Goal: Information Seeking & Learning: Learn about a topic

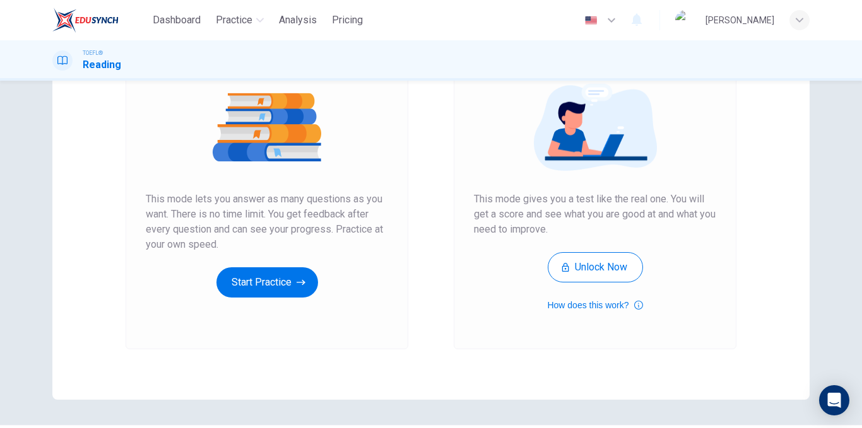
scroll to position [182, 0]
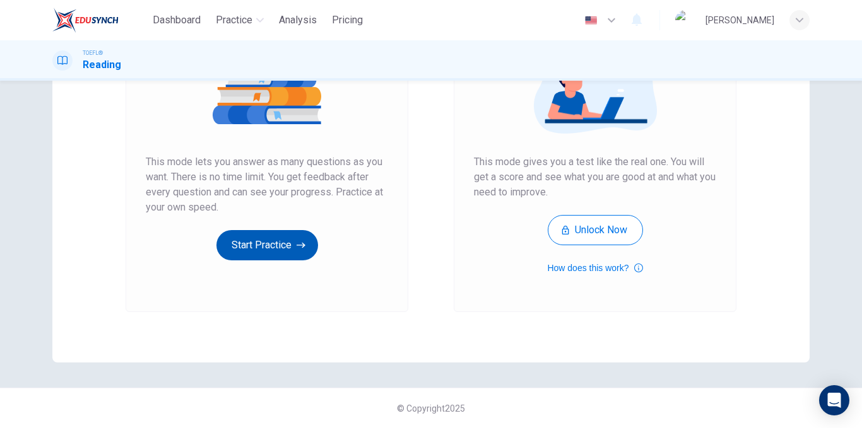
click at [288, 247] on button "Start Practice" at bounding box center [267, 245] width 102 height 30
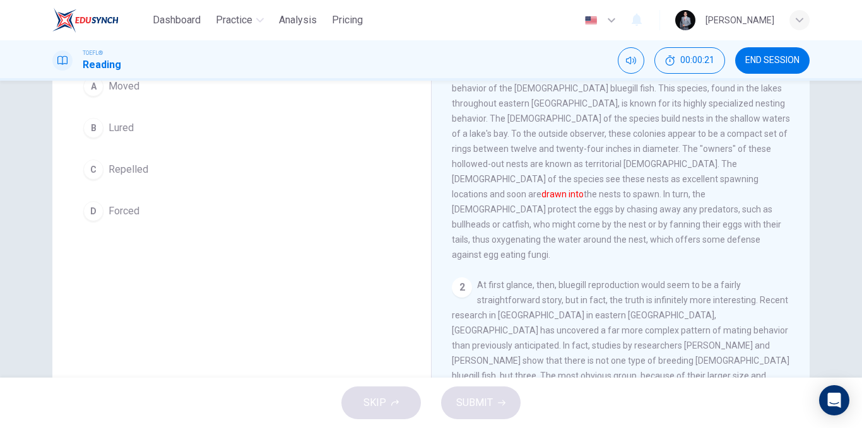
scroll to position [63, 0]
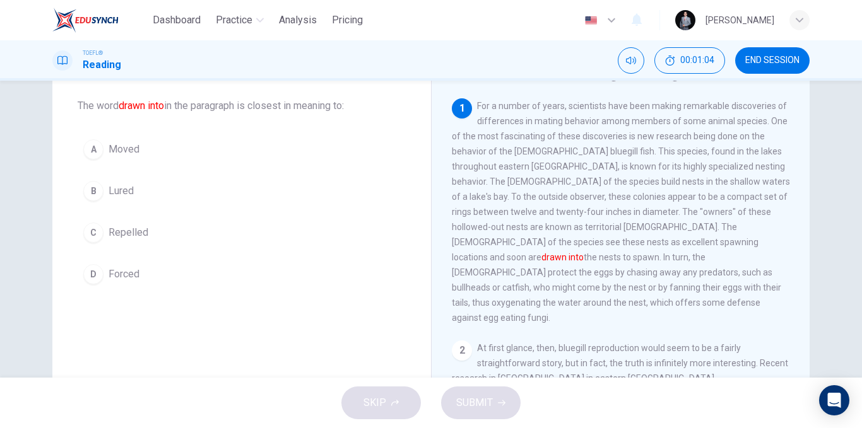
click at [122, 153] on span "Moved" at bounding box center [123, 149] width 31 height 15
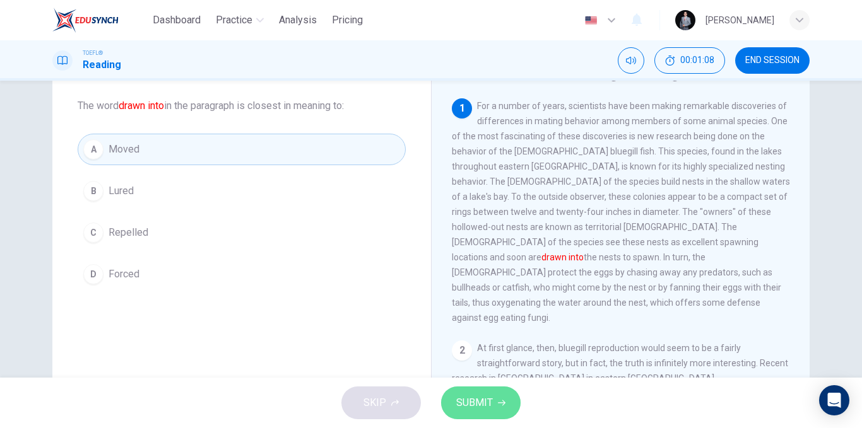
click at [494, 413] on button "SUBMIT" at bounding box center [480, 403] width 79 height 33
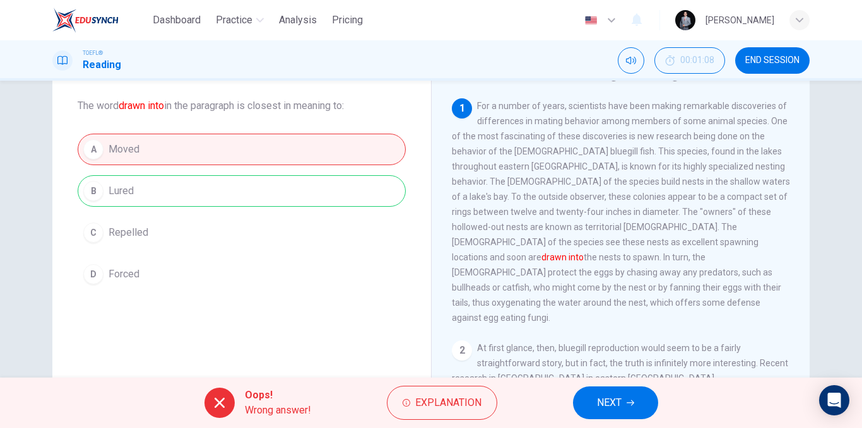
drag, startPoint x: 631, startPoint y: 401, endPoint x: 618, endPoint y: 403, distance: 12.8
click at [630, 401] on icon "button" at bounding box center [630, 403] width 8 height 8
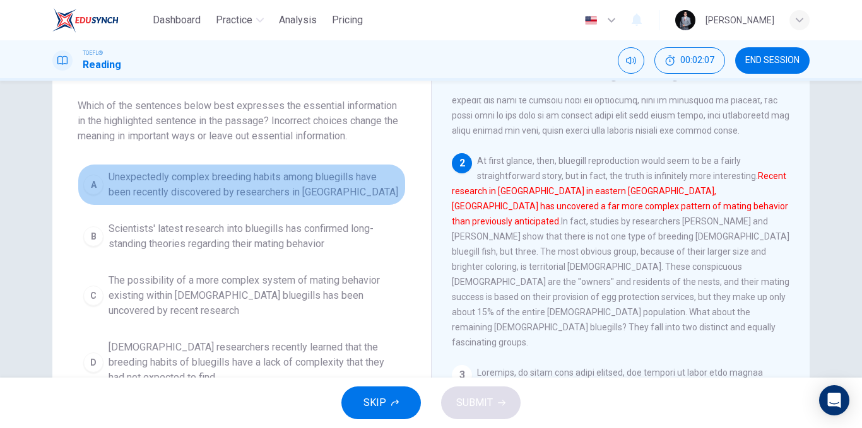
click at [303, 188] on span "Unexpectedly complex breeding habits among bluegills have been recently discove…" at bounding box center [253, 185] width 291 height 30
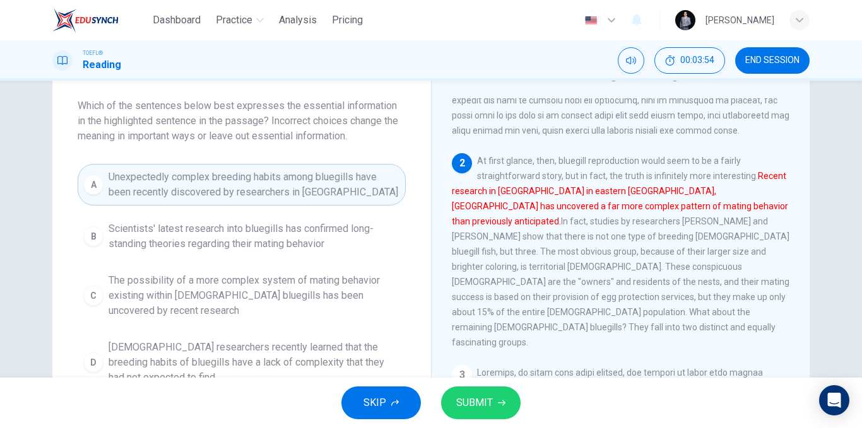
click at [460, 394] on button "SUBMIT" at bounding box center [480, 403] width 79 height 33
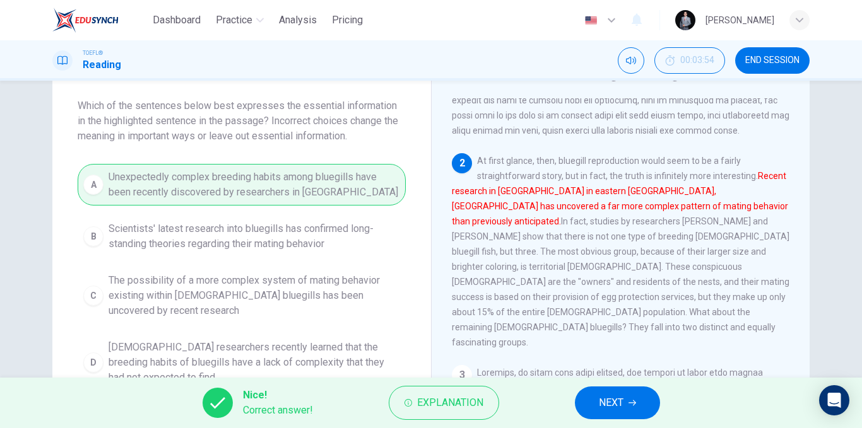
click at [599, 392] on button "NEXT" at bounding box center [617, 403] width 85 height 33
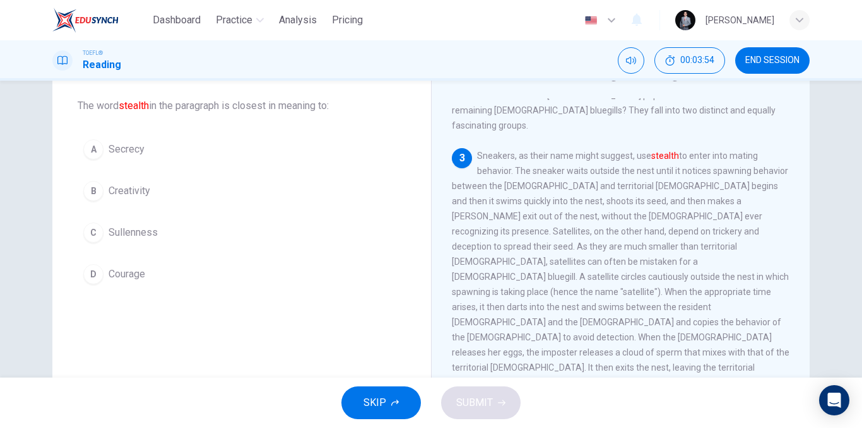
scroll to position [377, 0]
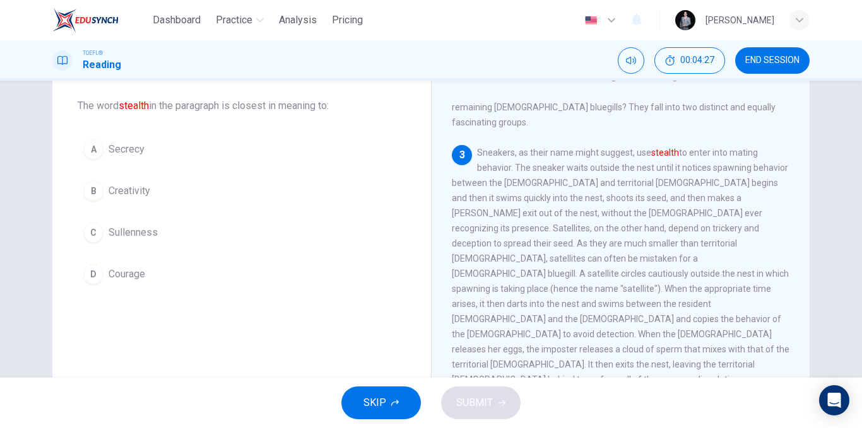
click at [151, 197] on button "B Creativity" at bounding box center [242, 191] width 328 height 32
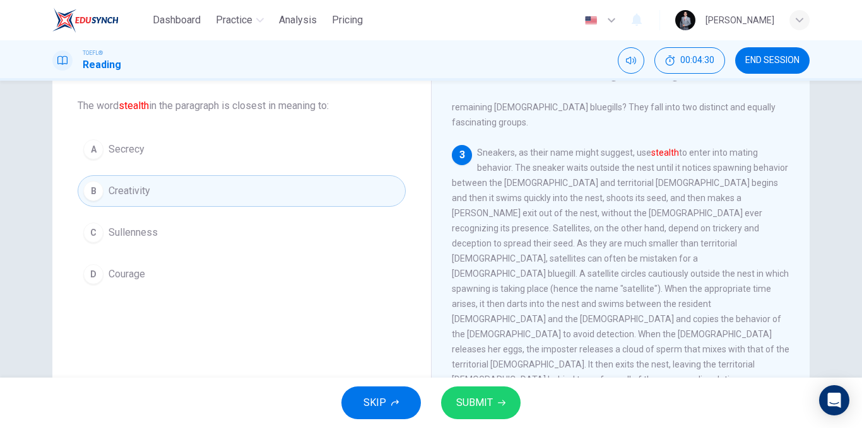
click at [163, 278] on button "D Courage" at bounding box center [242, 275] width 328 height 32
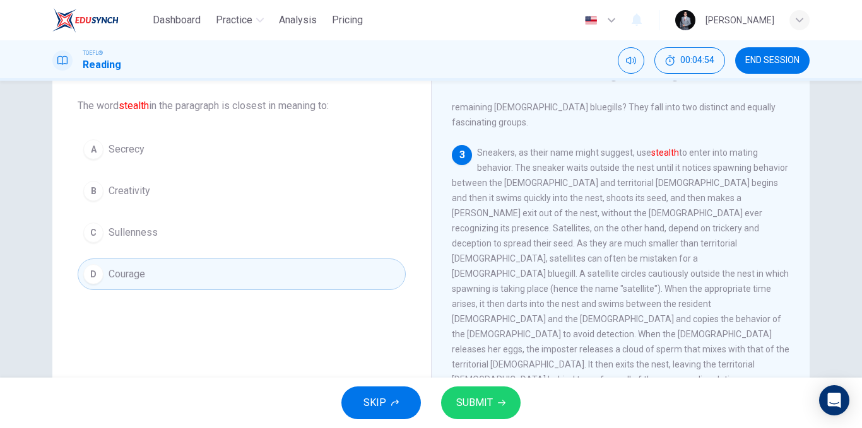
click at [232, 190] on button "B Creativity" at bounding box center [242, 191] width 328 height 32
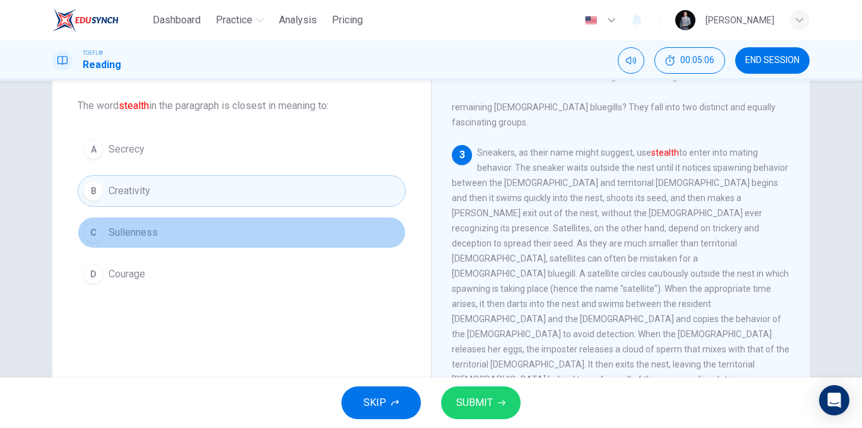
click at [136, 243] on button "C Sullenness" at bounding box center [242, 233] width 328 height 32
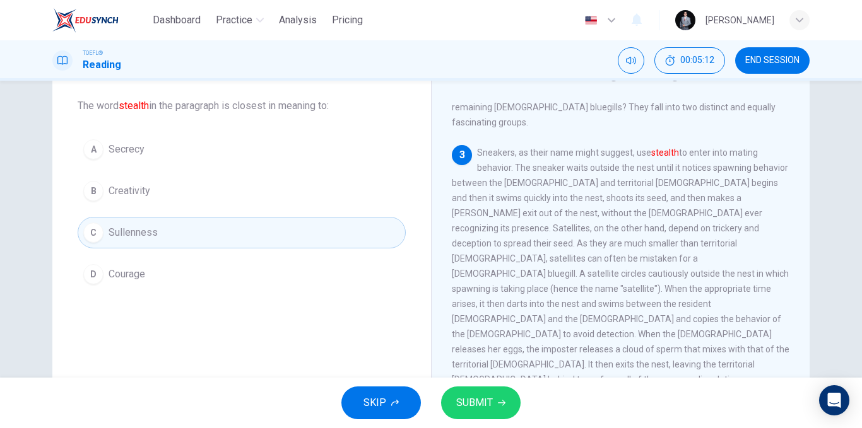
click at [179, 199] on button "B Creativity" at bounding box center [242, 191] width 328 height 32
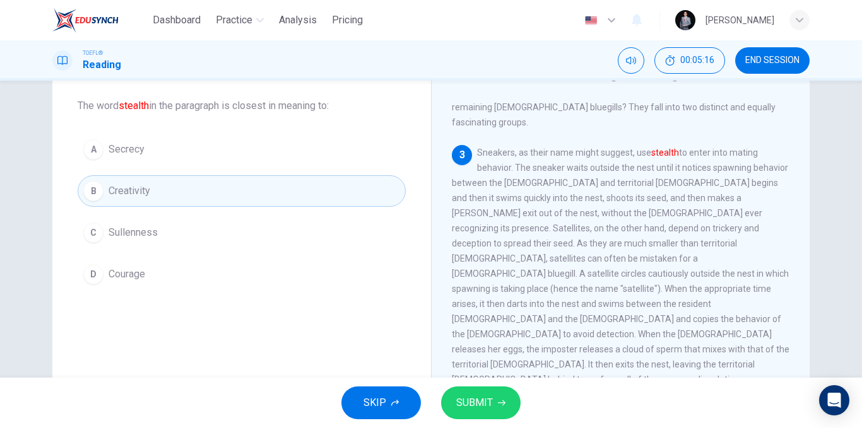
click at [467, 395] on span "SUBMIT" at bounding box center [474, 403] width 37 height 18
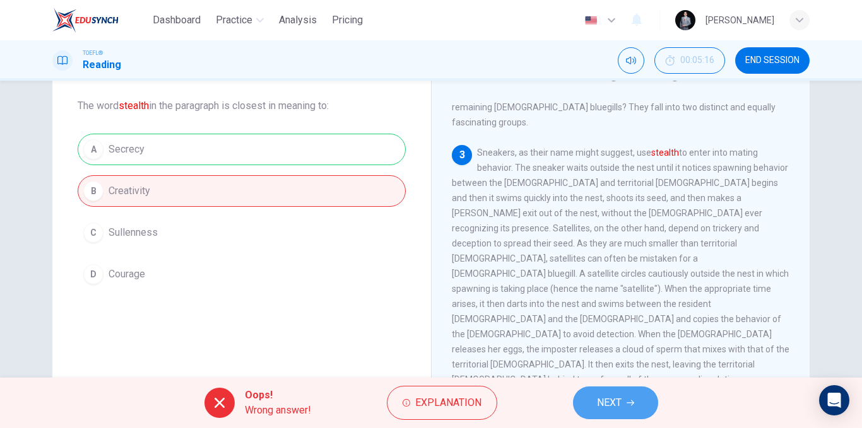
click at [580, 404] on button "NEXT" at bounding box center [615, 403] width 85 height 33
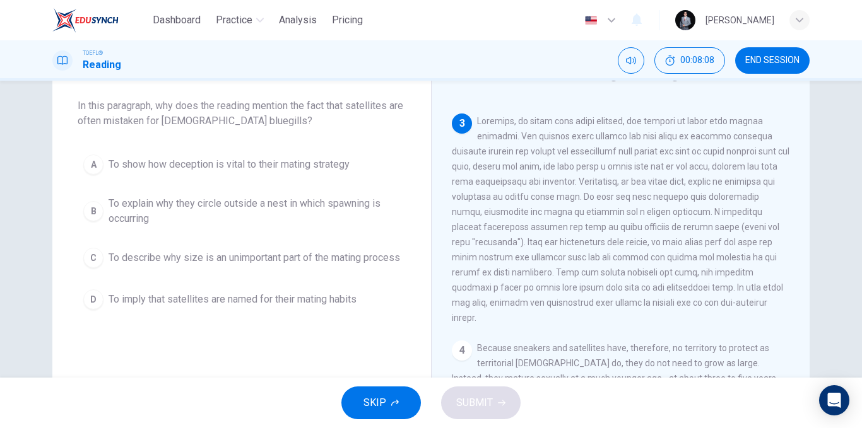
click at [323, 165] on span "To show how deception is vital to their mating strategy" at bounding box center [228, 164] width 241 height 15
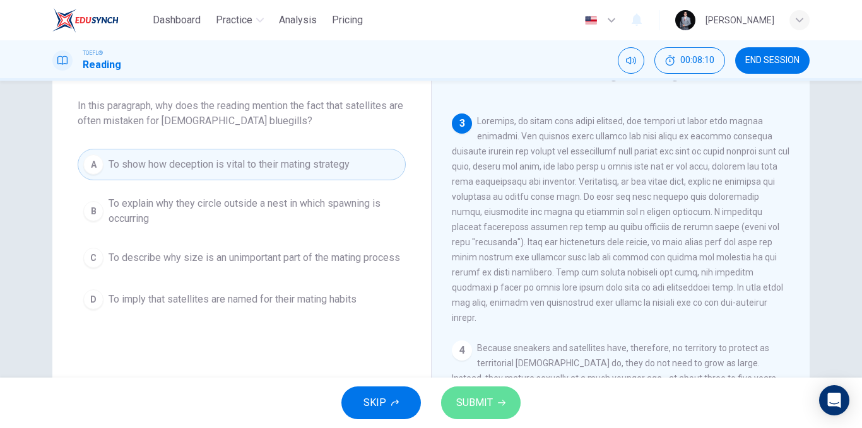
click at [483, 415] on button "SUBMIT" at bounding box center [480, 403] width 79 height 33
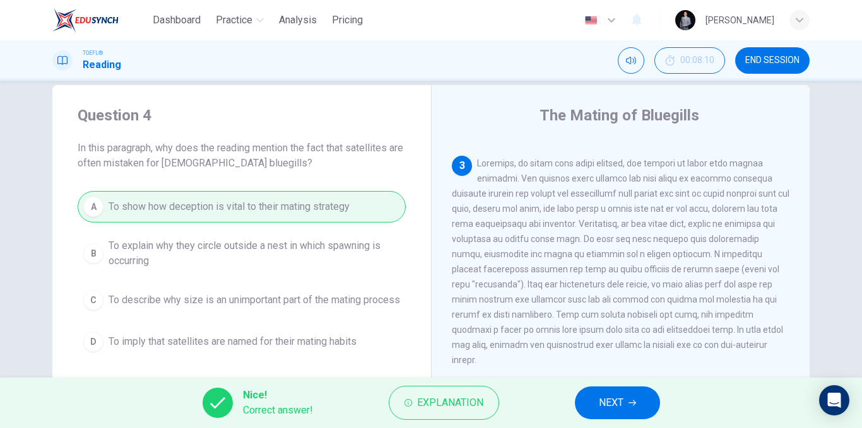
scroll to position [0, 0]
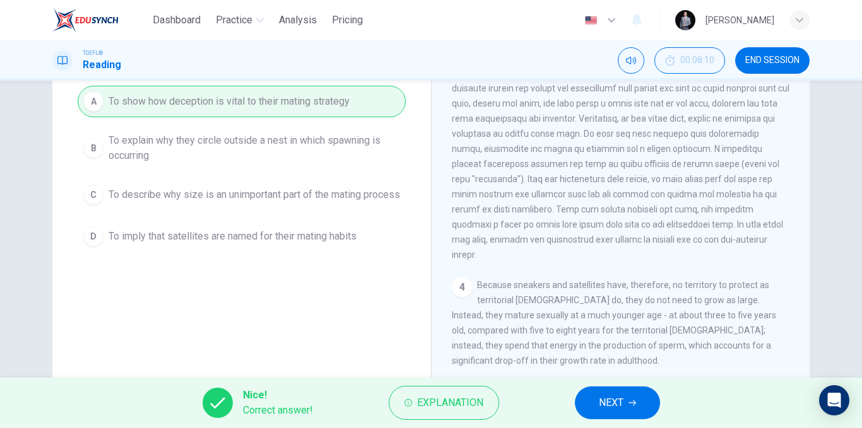
click at [605, 405] on span "NEXT" at bounding box center [611, 403] width 25 height 18
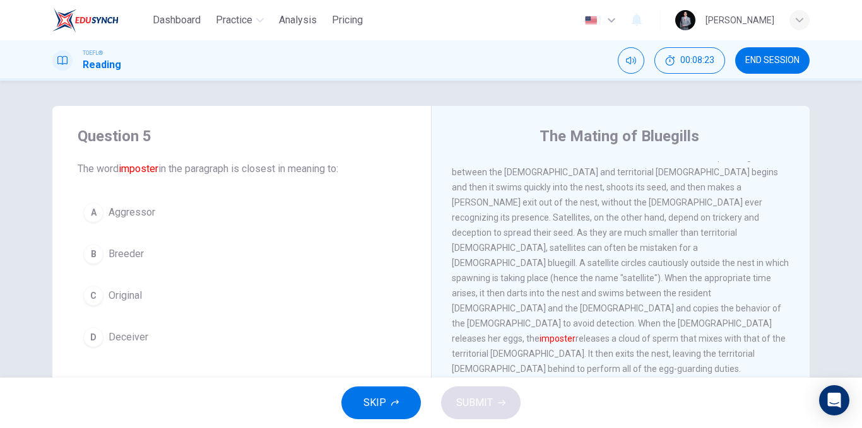
scroll to position [472, 0]
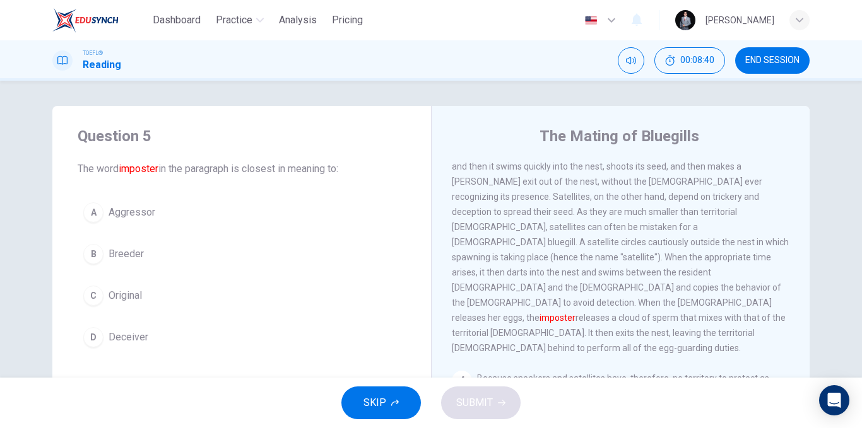
click at [187, 341] on button "D Deceiver" at bounding box center [242, 338] width 328 height 32
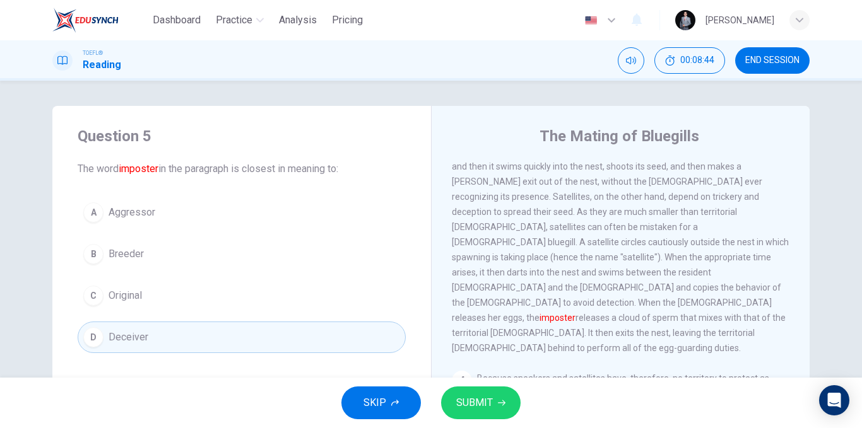
click at [489, 387] on button "SUBMIT" at bounding box center [480, 403] width 79 height 33
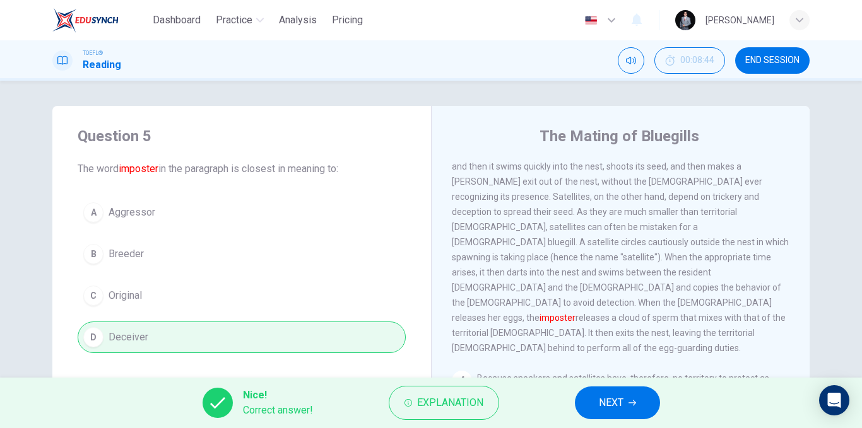
click at [617, 394] on button "NEXT" at bounding box center [617, 403] width 85 height 33
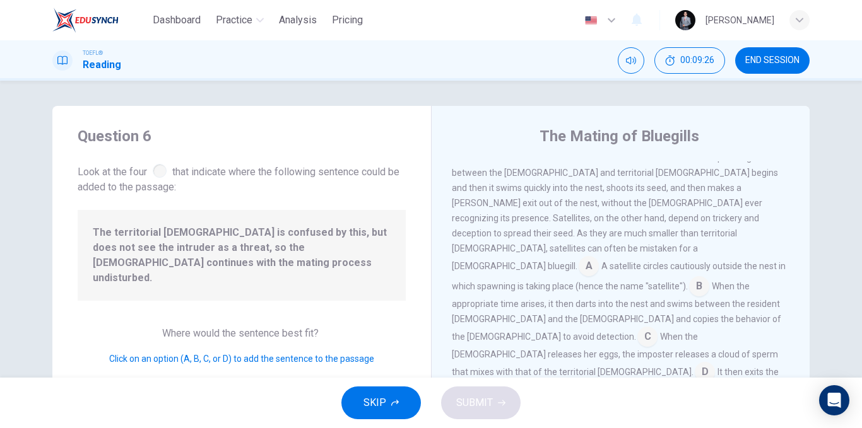
scroll to position [467, 0]
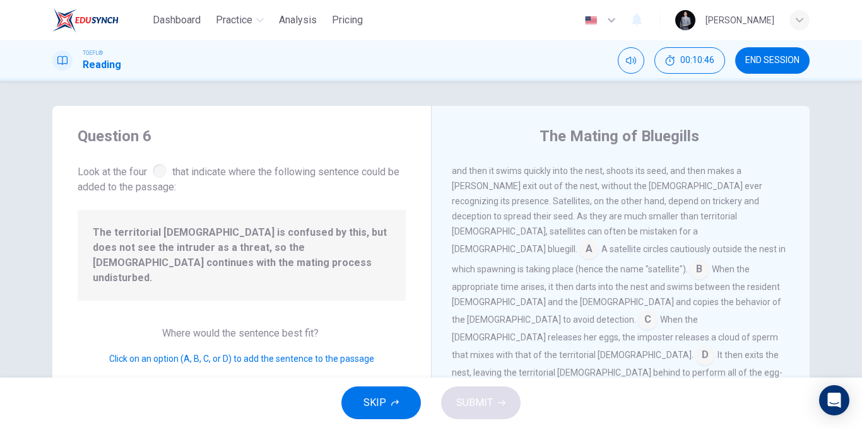
click at [689, 260] on input at bounding box center [699, 270] width 20 height 20
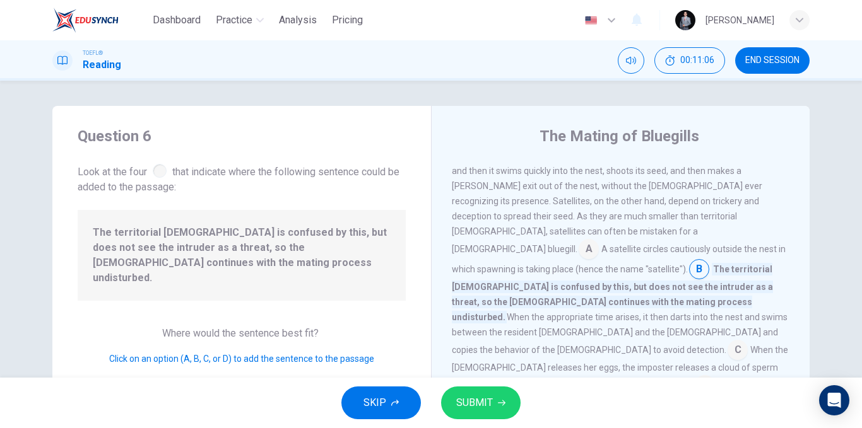
scroll to position [530, 0]
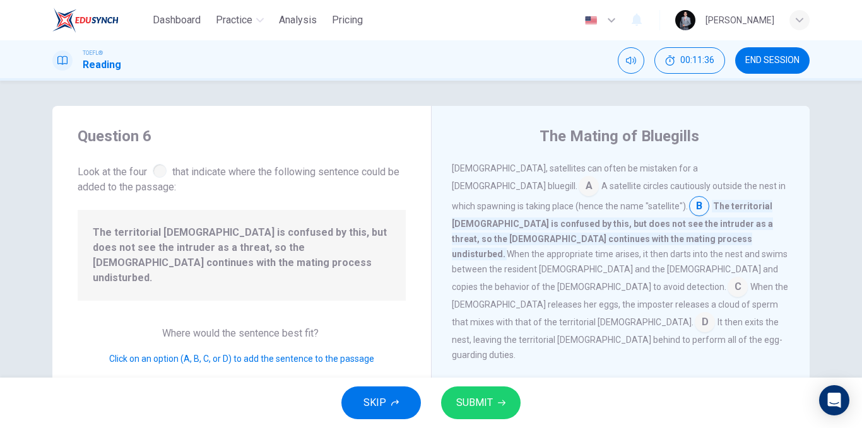
click at [694, 313] on input at bounding box center [704, 323] width 20 height 20
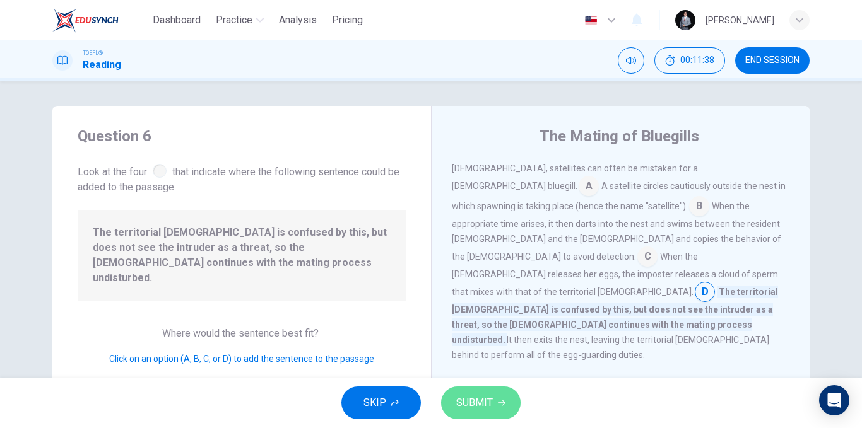
click at [510, 397] on button "SUBMIT" at bounding box center [480, 403] width 79 height 33
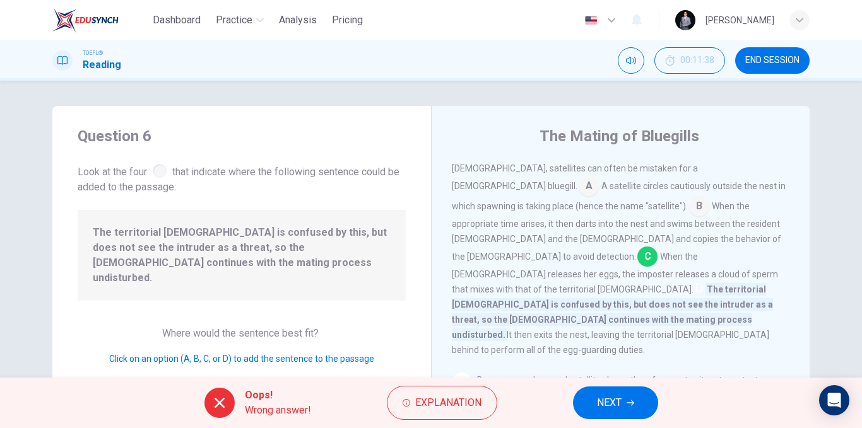
click at [637, 248] on input at bounding box center [647, 258] width 20 height 20
click at [619, 395] on span "NEXT" at bounding box center [609, 403] width 25 height 18
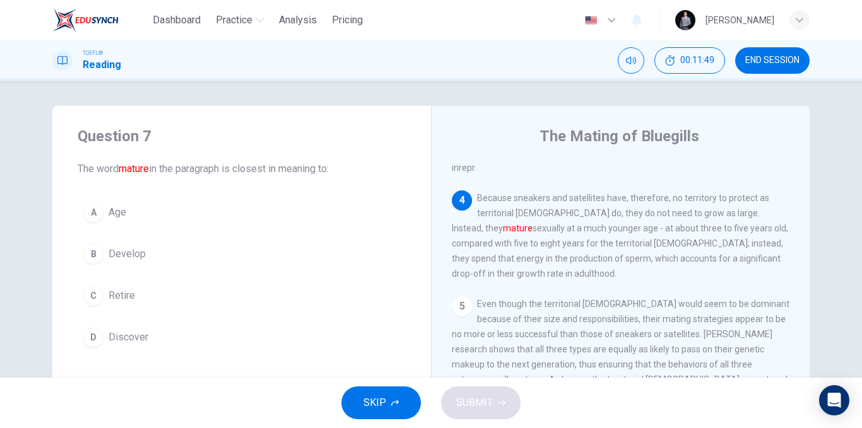
scroll to position [627, 0]
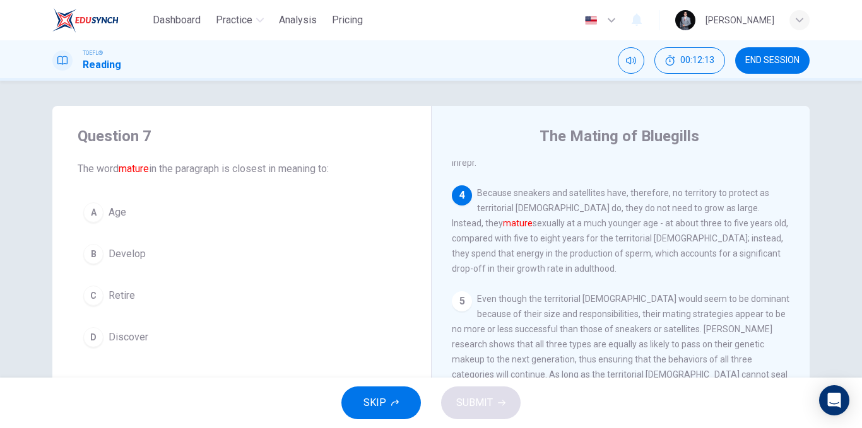
click at [159, 253] on button "B Develop" at bounding box center [242, 254] width 328 height 32
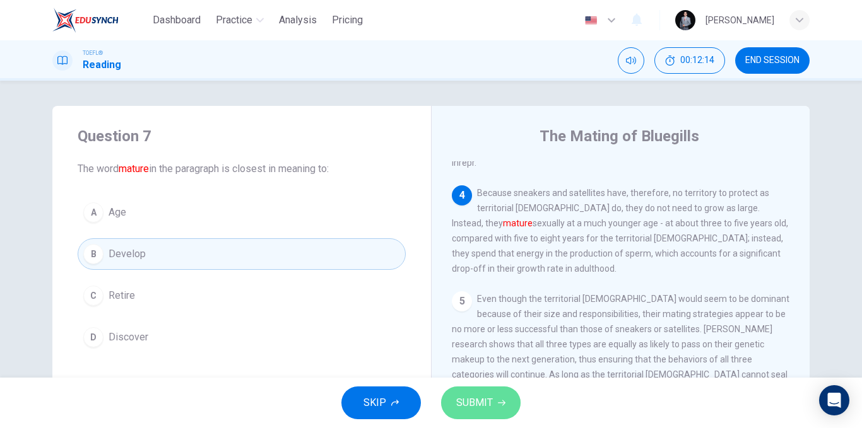
click at [478, 402] on span "SUBMIT" at bounding box center [474, 403] width 37 height 18
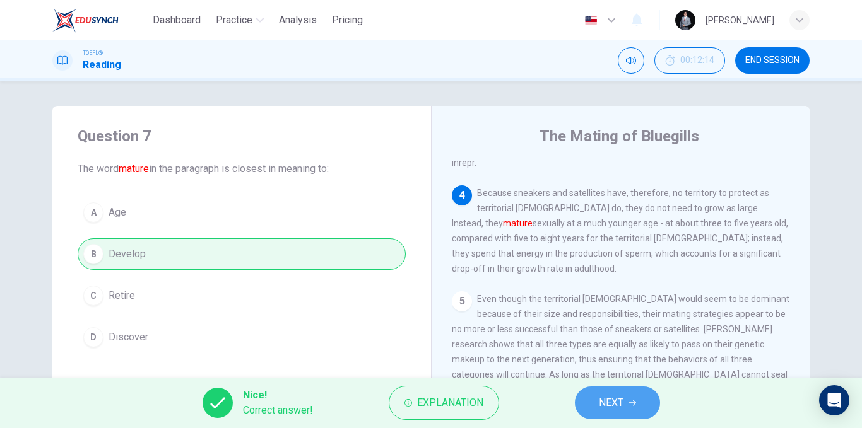
click at [582, 394] on button "NEXT" at bounding box center [617, 403] width 85 height 33
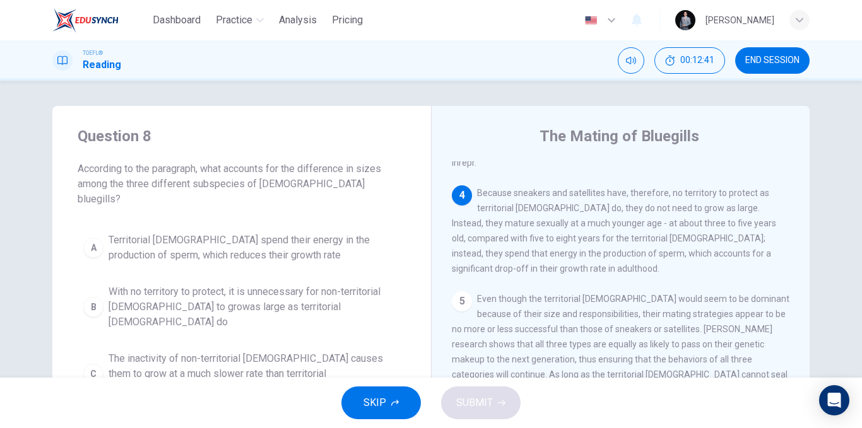
scroll to position [63, 0]
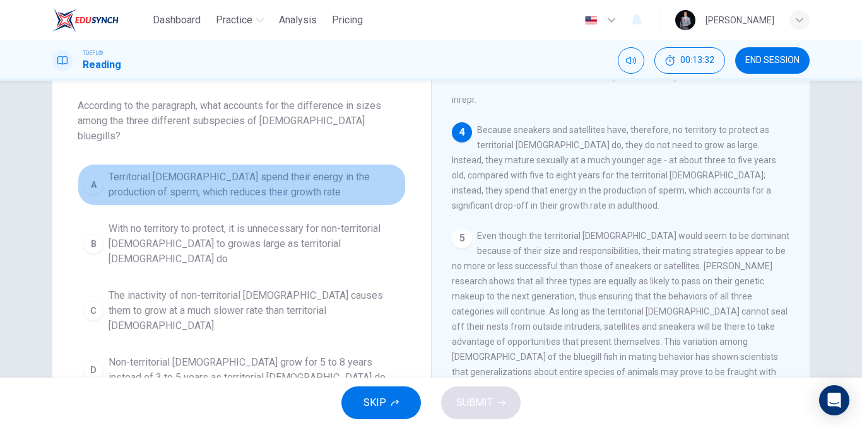
click at [361, 174] on span "Territorial [DEMOGRAPHIC_DATA] spend their energy in the production of sperm, w…" at bounding box center [253, 185] width 291 height 30
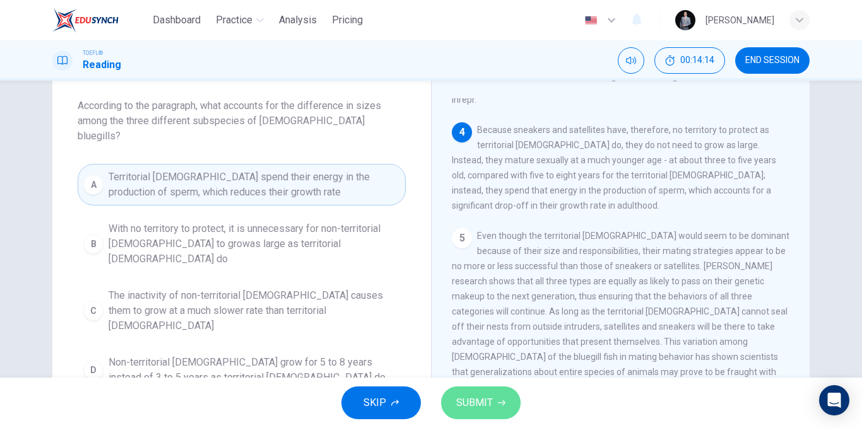
click at [479, 399] on span "SUBMIT" at bounding box center [474, 403] width 37 height 18
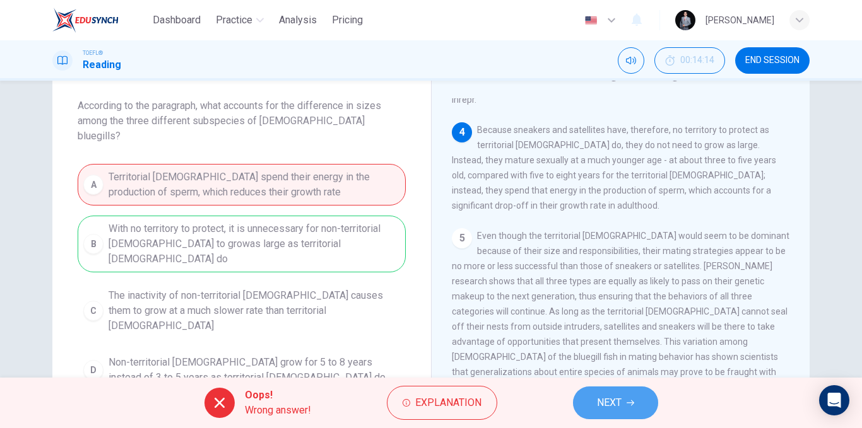
click at [588, 397] on button "NEXT" at bounding box center [615, 403] width 85 height 33
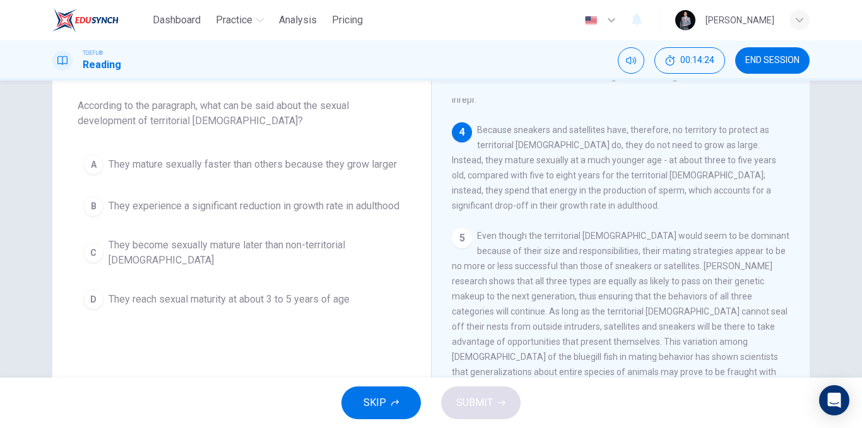
click at [235, 169] on span "They mature sexually faster than others because they grow larger" at bounding box center [252, 164] width 288 height 15
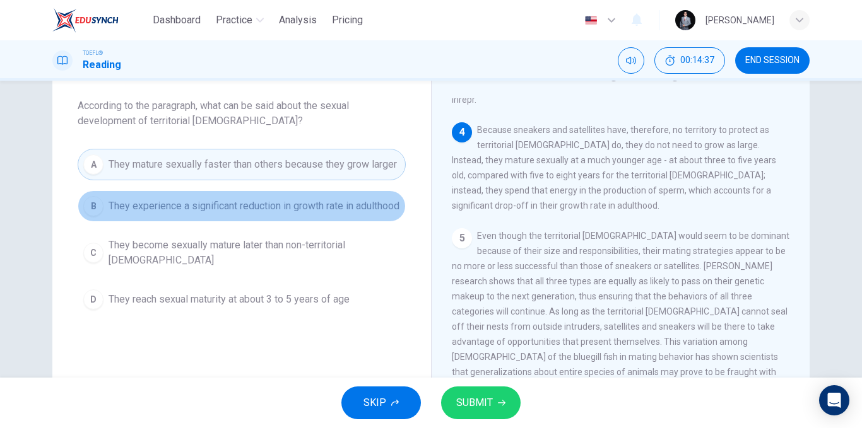
click at [336, 214] on span "They experience a significant reduction in growth rate in adulthood" at bounding box center [253, 206] width 291 height 15
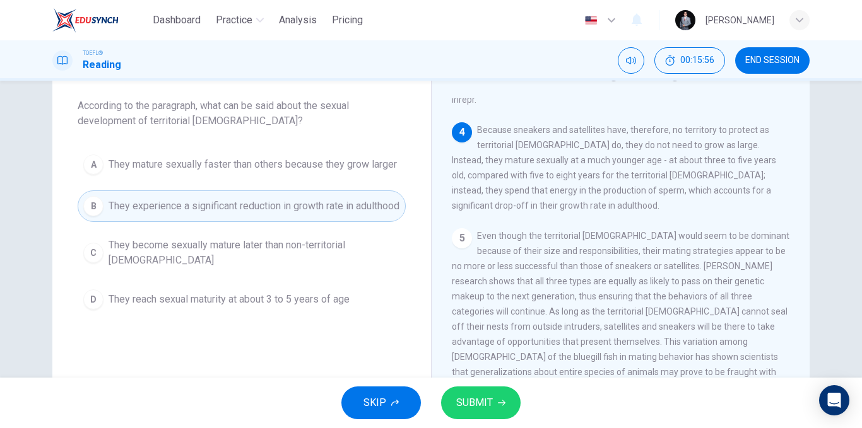
click at [295, 307] on span "They reach sexual maturity at about 3 to 5 years of age" at bounding box center [228, 299] width 241 height 15
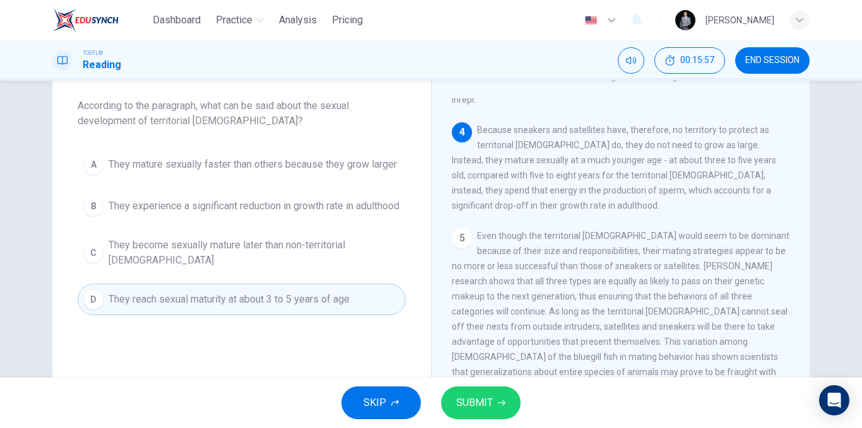
click at [469, 403] on span "SUBMIT" at bounding box center [474, 403] width 37 height 18
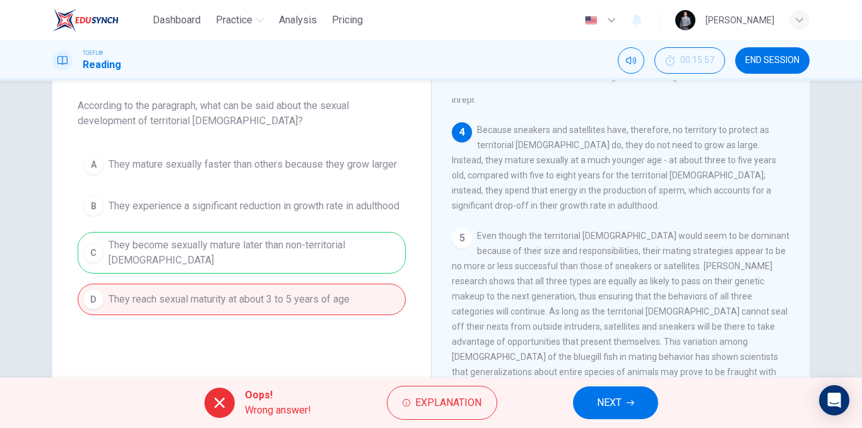
click at [618, 408] on span "NEXT" at bounding box center [609, 403] width 25 height 18
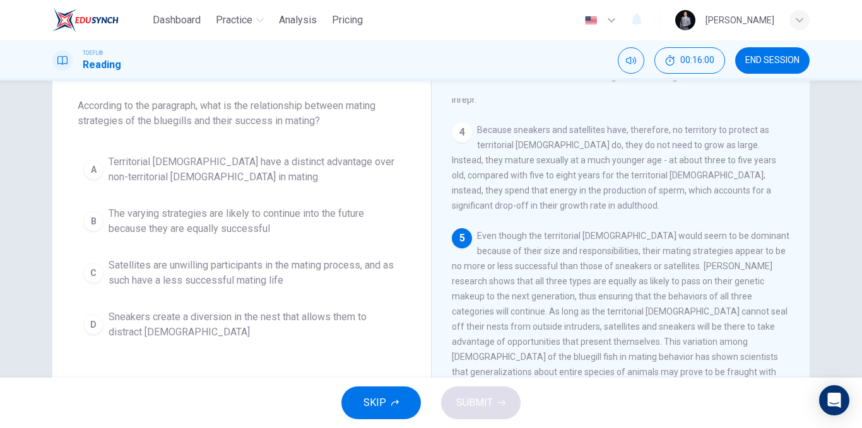
drag, startPoint x: 223, startPoint y: 112, endPoint x: 295, endPoint y: 112, distance: 71.9
click at [295, 112] on span "According to the paragraph, what is the relationship between mating strategies …" at bounding box center [242, 113] width 328 height 30
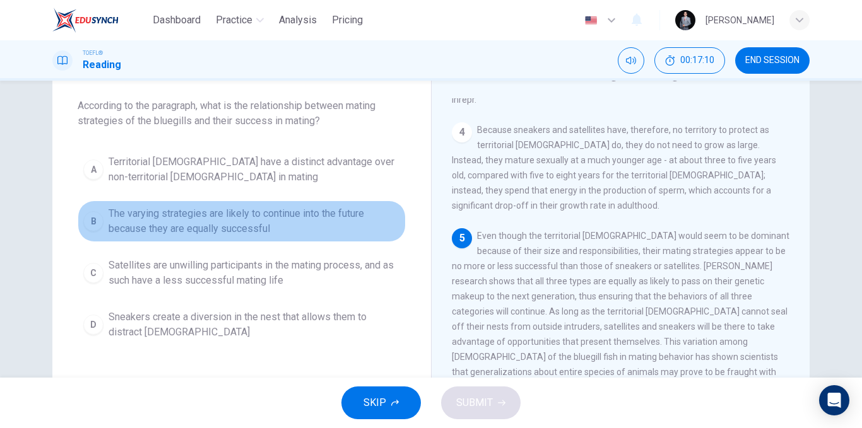
click at [238, 230] on span "The varying strategies are likely to continue into the future because they are …" at bounding box center [253, 221] width 291 height 30
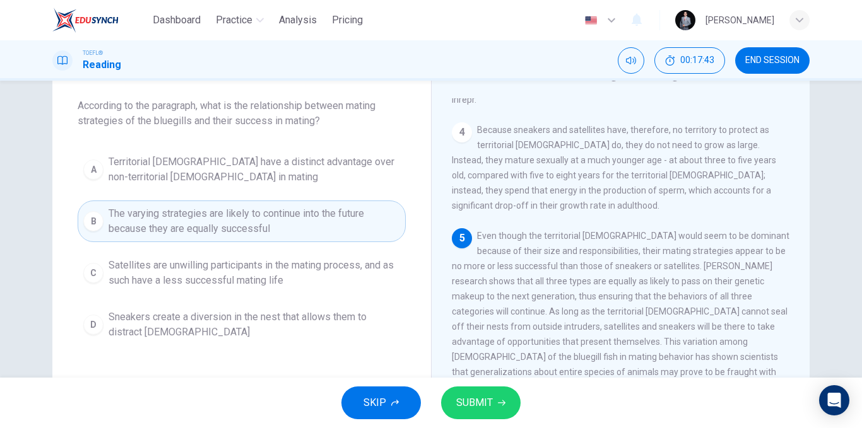
click at [488, 415] on button "SUBMIT" at bounding box center [480, 403] width 79 height 33
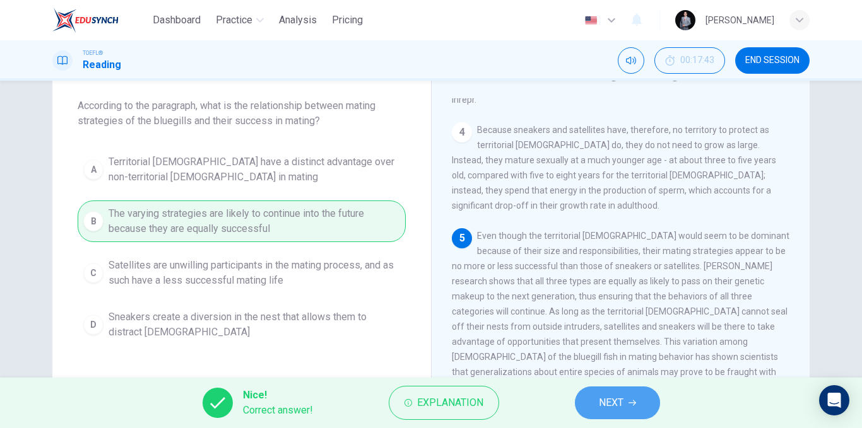
click at [605, 399] on span "NEXT" at bounding box center [611, 403] width 25 height 18
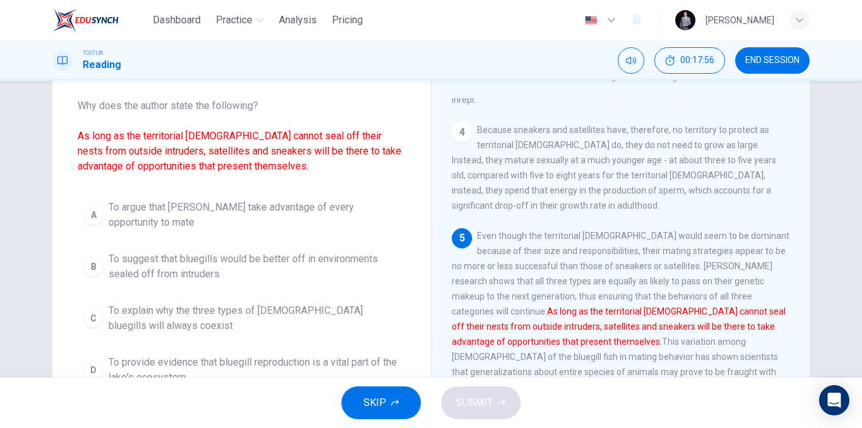
drag, startPoint x: 305, startPoint y: 132, endPoint x: 333, endPoint y: 134, distance: 28.4
click at [334, 132] on font "As long as the territorial [DEMOGRAPHIC_DATA] cannot seal off their nests from …" at bounding box center [240, 151] width 324 height 42
drag, startPoint x: 333, startPoint y: 134, endPoint x: 322, endPoint y: 138, distance: 12.2
click at [322, 138] on font "As long as the territorial [DEMOGRAPHIC_DATA] cannot seal off their nests from …" at bounding box center [240, 151] width 324 height 42
drag, startPoint x: 322, startPoint y: 138, endPoint x: 362, endPoint y: 126, distance: 42.3
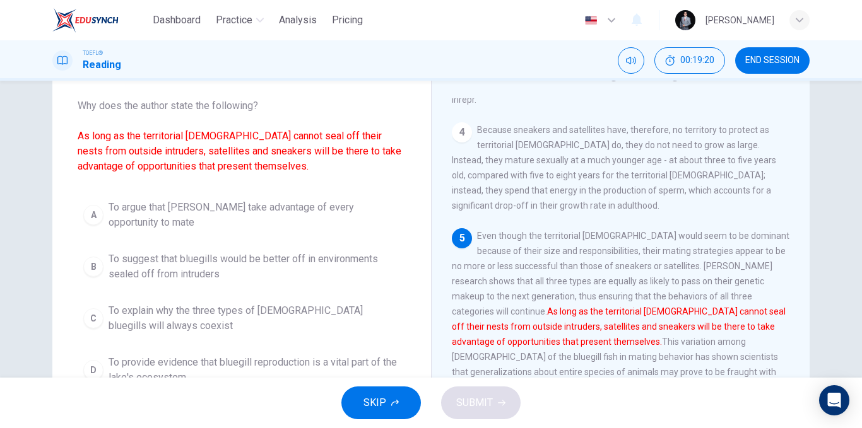
click at [332, 200] on span "To argue that [PERSON_NAME] take advantage of every opportunity to mate" at bounding box center [253, 215] width 291 height 30
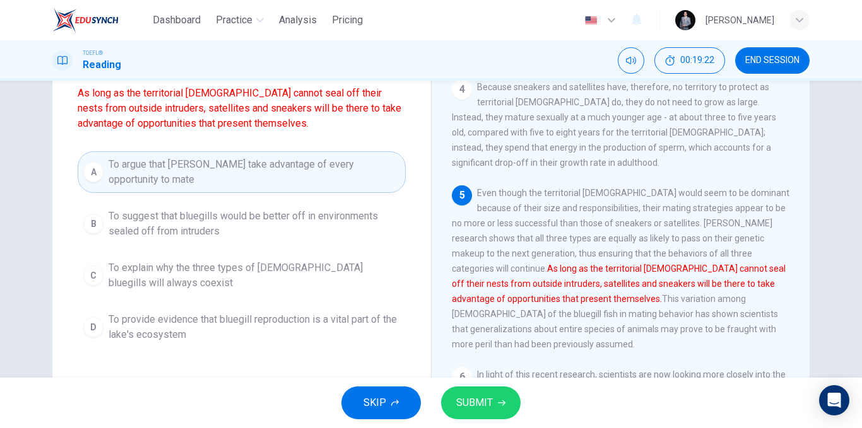
scroll to position [126, 0]
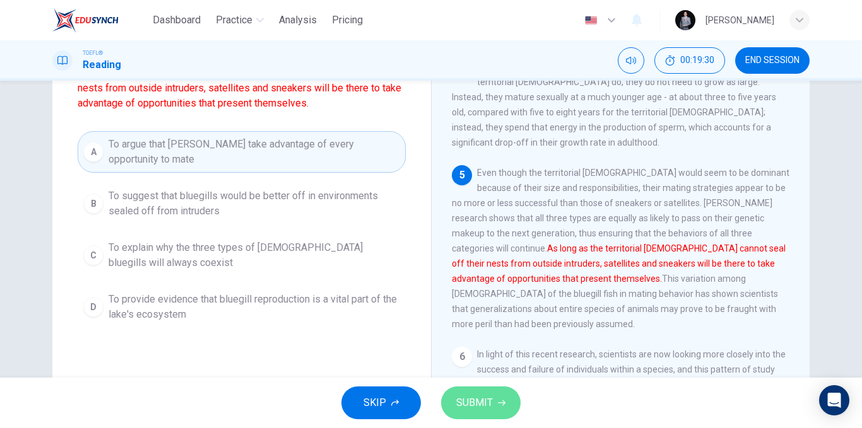
click at [490, 397] on span "SUBMIT" at bounding box center [474, 403] width 37 height 18
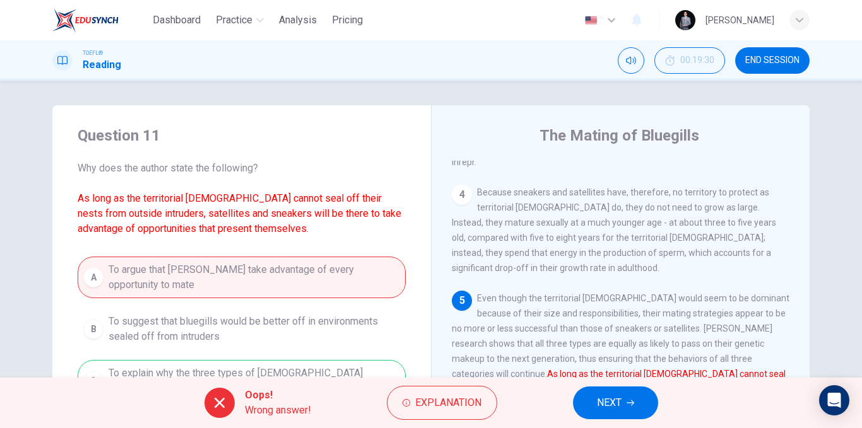
scroll to position [0, 0]
drag, startPoint x: 537, startPoint y: 128, endPoint x: 629, endPoint y: 149, distance: 95.2
click at [629, 149] on div "The Mating of Bluegills 1 2 At first glance, then, bluegill reproduction would …" at bounding box center [620, 325] width 378 height 438
drag, startPoint x: 568, startPoint y: 133, endPoint x: 658, endPoint y: 153, distance: 91.7
click at [657, 152] on div "The Mating of Bluegills 1 2 At first glance, then, bluegill reproduction would …" at bounding box center [620, 325] width 378 height 438
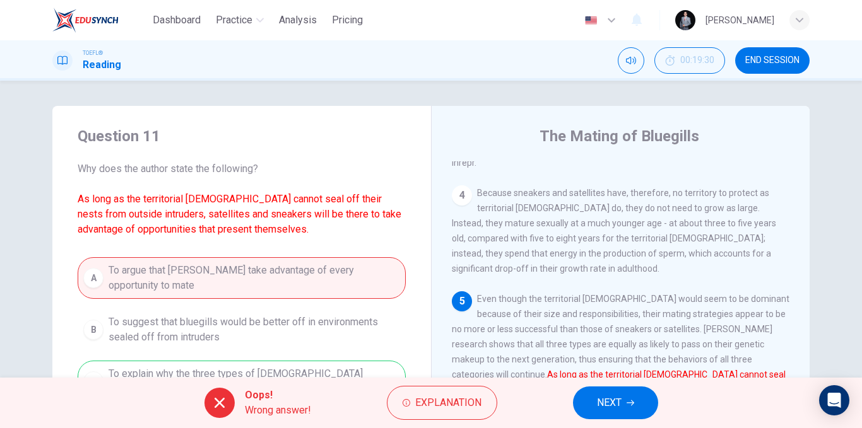
drag, startPoint x: 659, startPoint y: 157, endPoint x: 661, endPoint y: 175, distance: 18.4
click at [664, 170] on div "The Mating of Bluegills 1 2 At first glance, then, bluegill reproduction would …" at bounding box center [620, 325] width 378 height 438
click at [661, 188] on span "Because sneakers and satellites have, therefore, no territory to protect as ter…" at bounding box center [614, 231] width 324 height 86
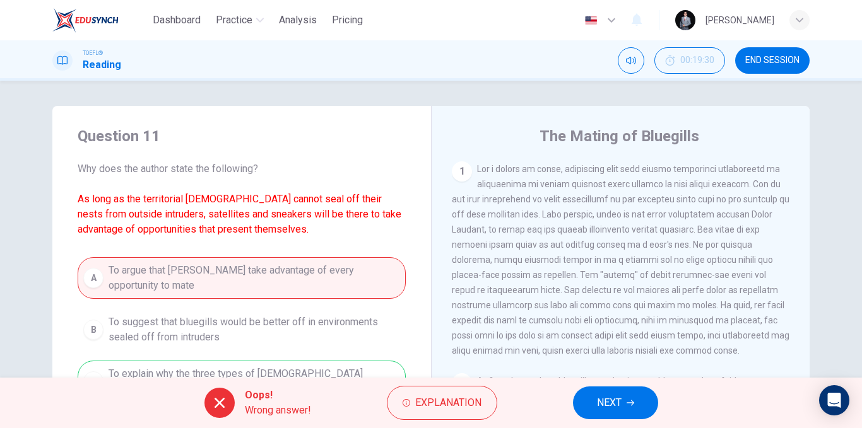
drag, startPoint x: 473, startPoint y: 170, endPoint x: 568, endPoint y: 351, distance: 205.1
click at [565, 349] on div "1" at bounding box center [621, 259] width 338 height 197
click at [459, 176] on div "1" at bounding box center [462, 171] width 20 height 20
click at [613, 402] on span "NEXT" at bounding box center [609, 403] width 25 height 18
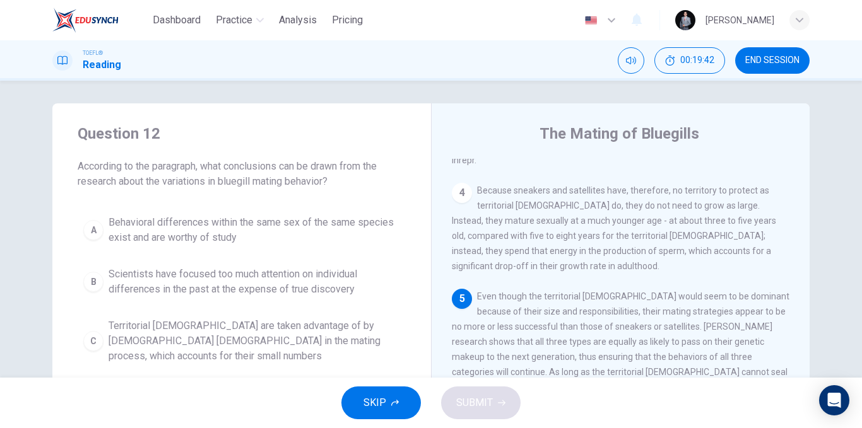
scroll to position [66, 0]
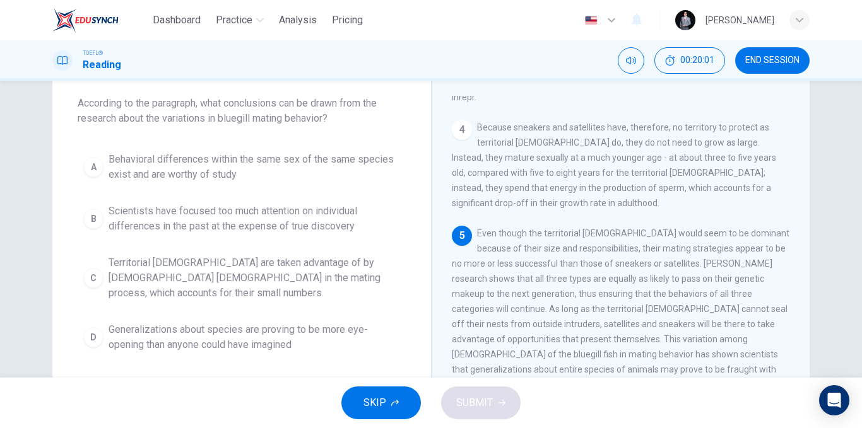
click at [240, 264] on span "Territorial [DEMOGRAPHIC_DATA] are taken advantage of by [DEMOGRAPHIC_DATA] [DE…" at bounding box center [253, 277] width 291 height 45
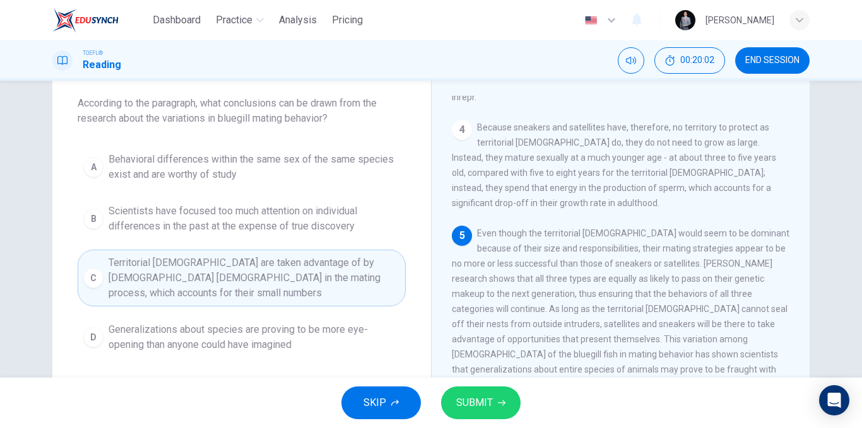
click at [462, 402] on span "SUBMIT" at bounding box center [474, 403] width 37 height 18
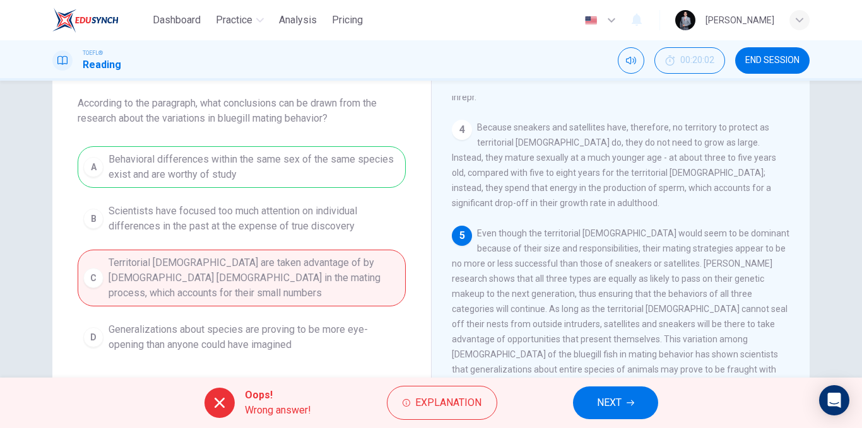
click at [624, 391] on button "NEXT" at bounding box center [615, 403] width 85 height 33
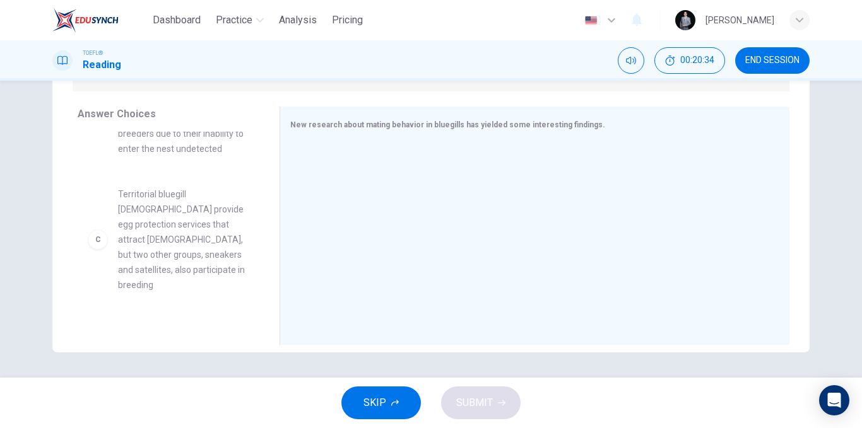
scroll to position [189, 0]
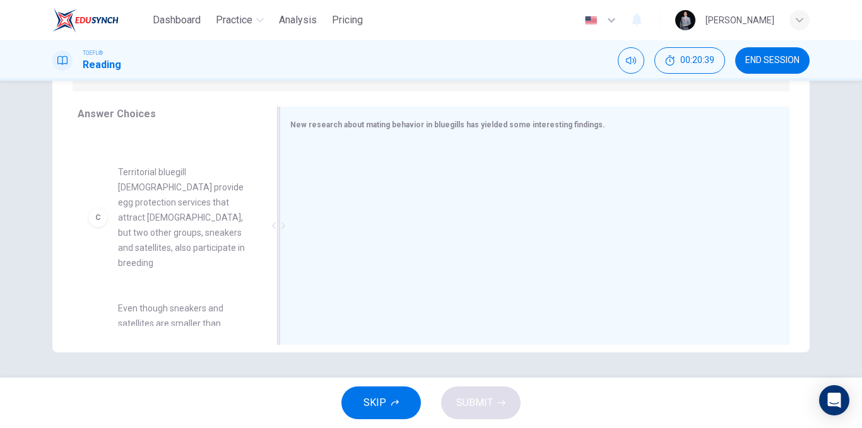
drag, startPoint x: 185, startPoint y: 211, endPoint x: 467, endPoint y: 213, distance: 281.3
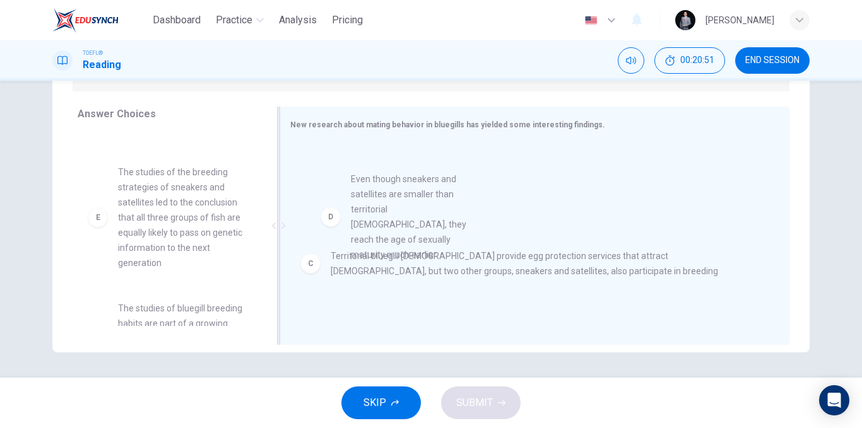
drag, startPoint x: 207, startPoint y: 204, endPoint x: 452, endPoint y: 227, distance: 245.8
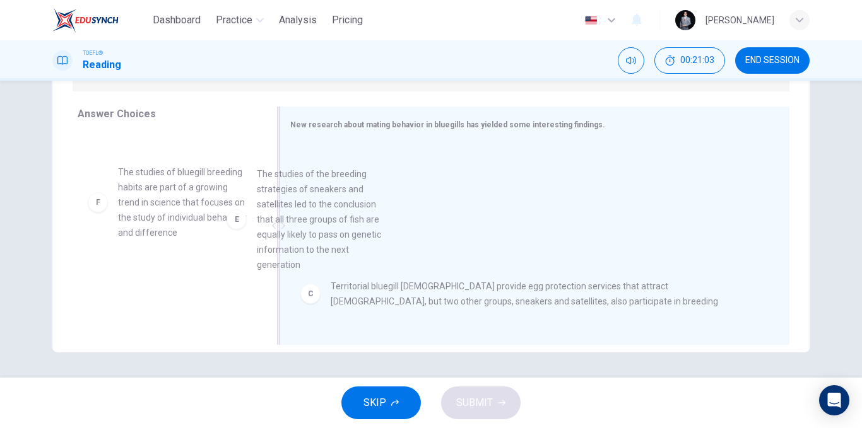
drag, startPoint x: 195, startPoint y: 209, endPoint x: 342, endPoint y: 229, distance: 149.0
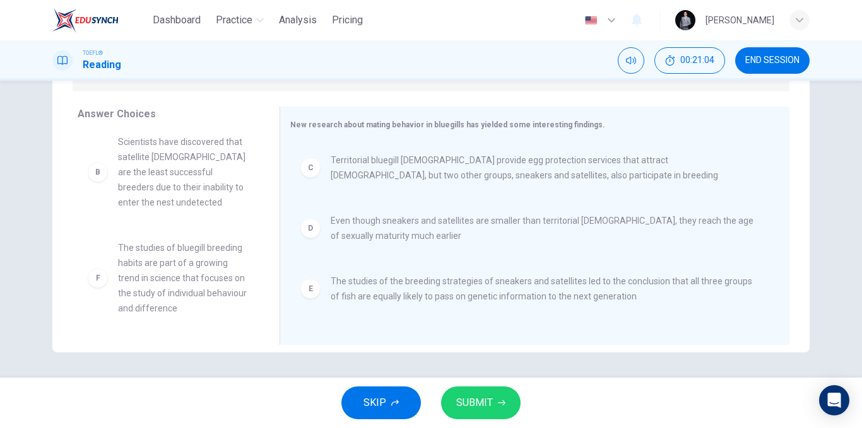
scroll to position [98, 0]
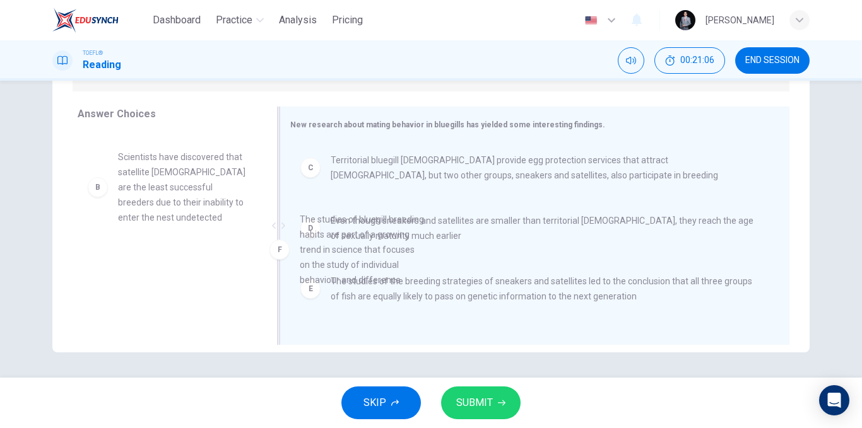
drag, startPoint x: 194, startPoint y: 274, endPoint x: 386, endPoint y: 246, distance: 194.5
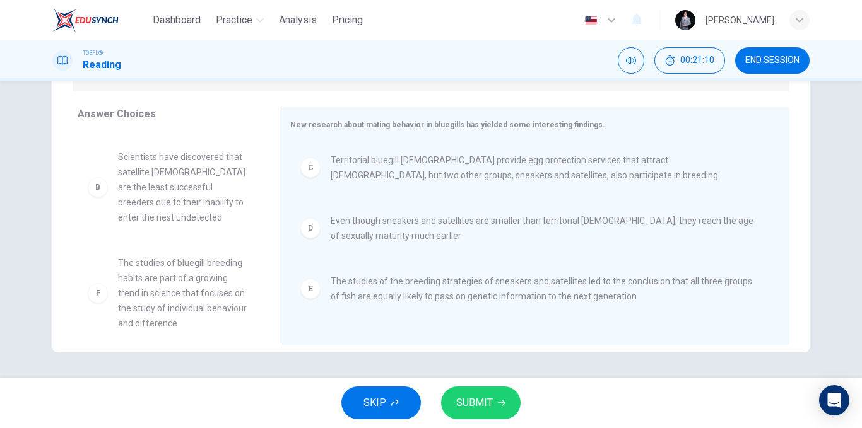
click at [481, 392] on button "SUBMIT" at bounding box center [480, 403] width 79 height 33
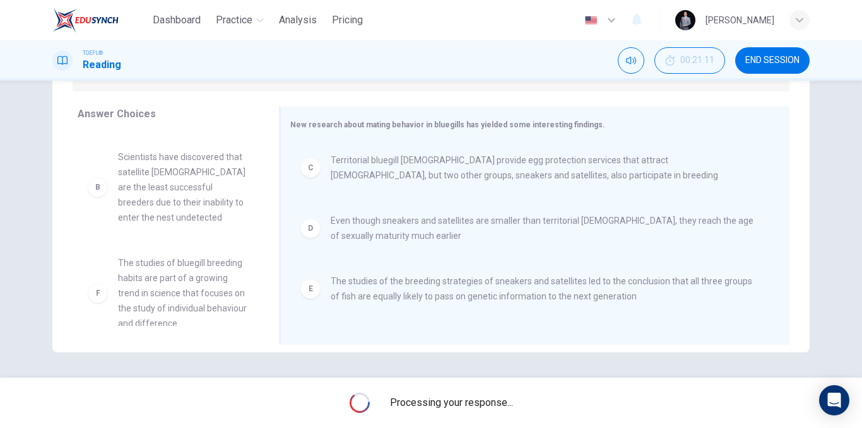
scroll to position [0, 0]
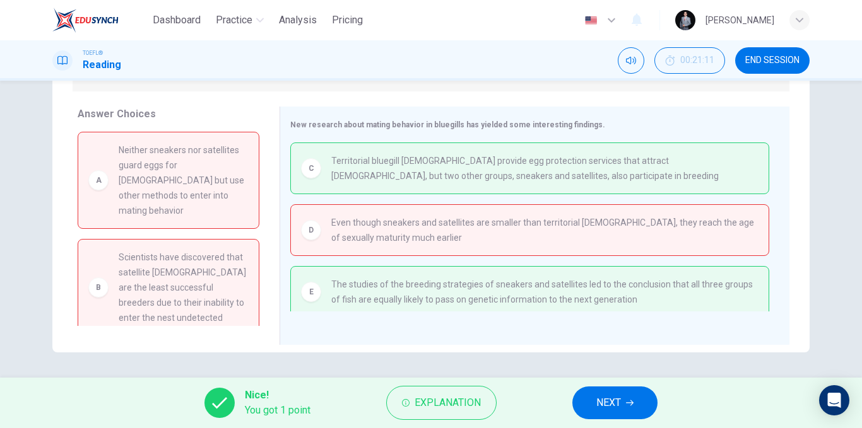
drag, startPoint x: 768, startPoint y: 56, endPoint x: 489, endPoint y: 74, distance: 279.3
click at [768, 57] on span "END SESSION" at bounding box center [772, 61] width 54 height 10
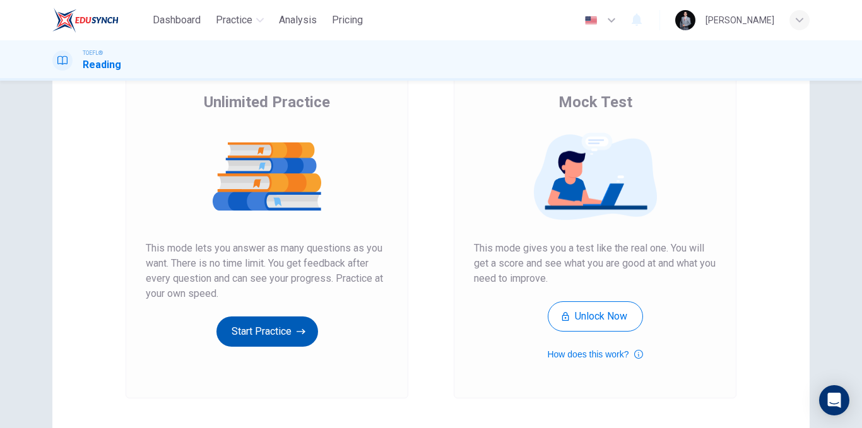
scroll to position [182, 0]
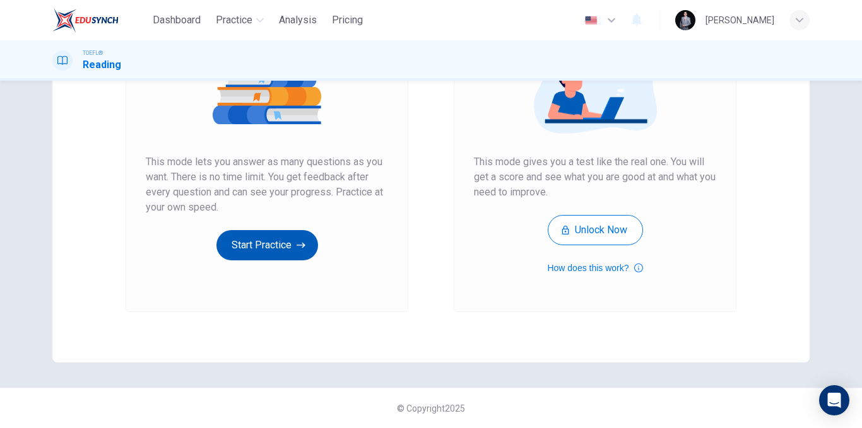
click at [254, 250] on button "Start Practice" at bounding box center [267, 245] width 102 height 30
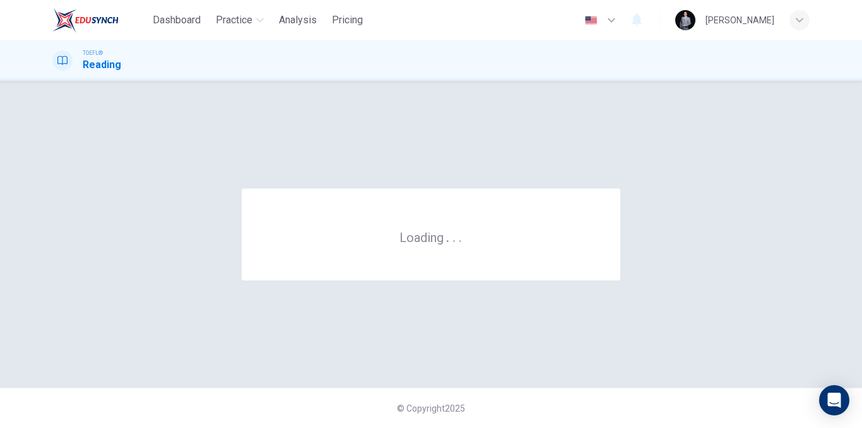
scroll to position [0, 0]
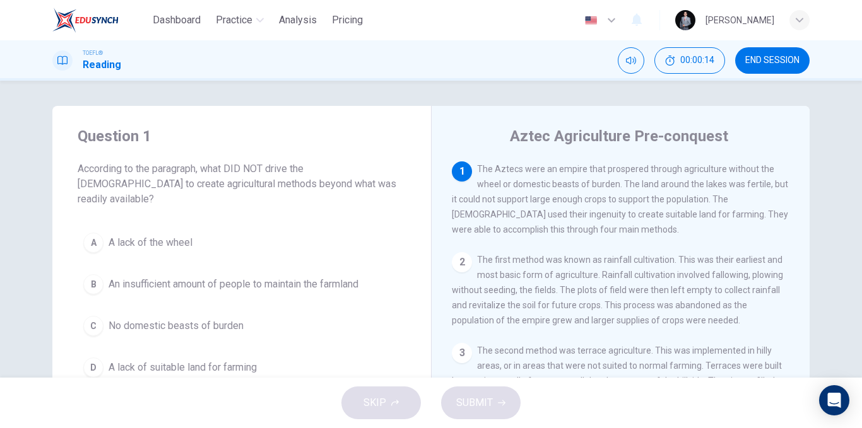
drag, startPoint x: 209, startPoint y: 173, endPoint x: 259, endPoint y: 172, distance: 50.5
click at [259, 172] on span "According to the paragraph, what DID NOT drive the Aztecs to create agricultura…" at bounding box center [242, 183] width 328 height 45
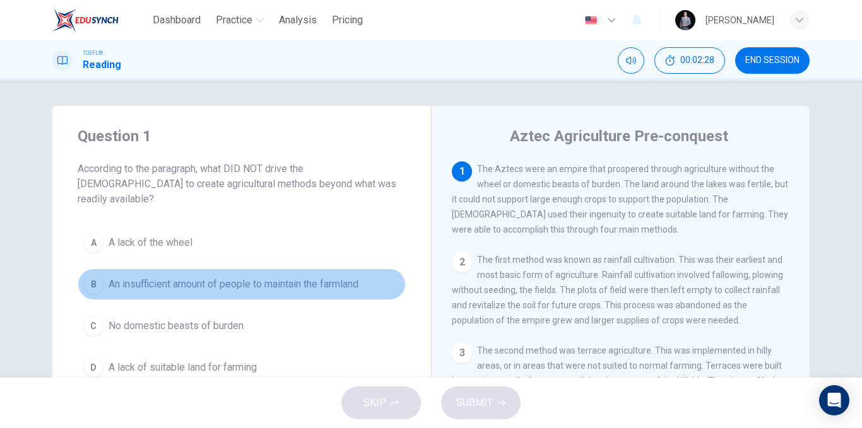
click at [181, 277] on span "An insufficient amount of people to maintain the farmland" at bounding box center [233, 284] width 250 height 15
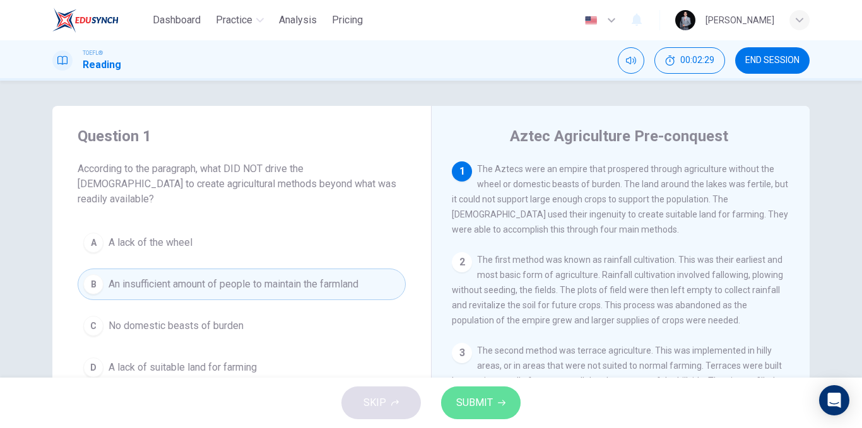
click at [448, 391] on button "SUBMIT" at bounding box center [480, 403] width 79 height 33
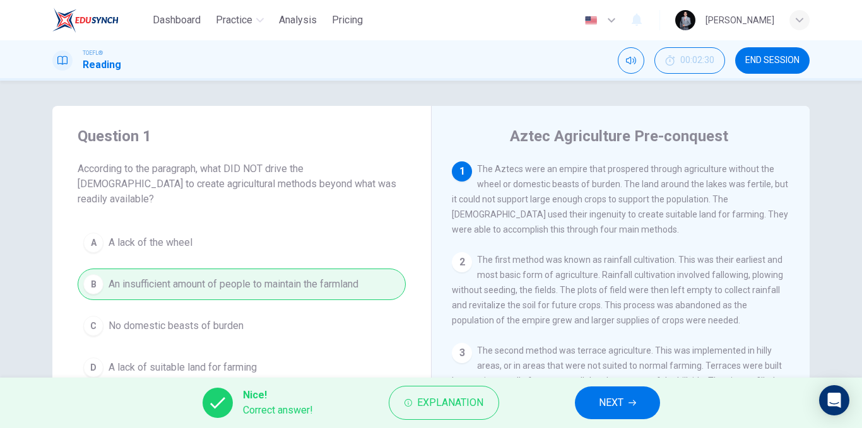
click at [607, 397] on span "NEXT" at bounding box center [611, 403] width 25 height 18
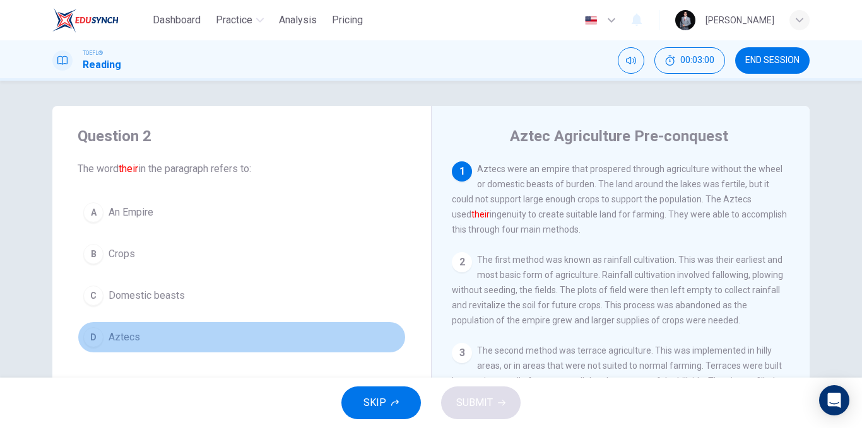
click at [114, 336] on span "Aztecs" at bounding box center [124, 337] width 32 height 15
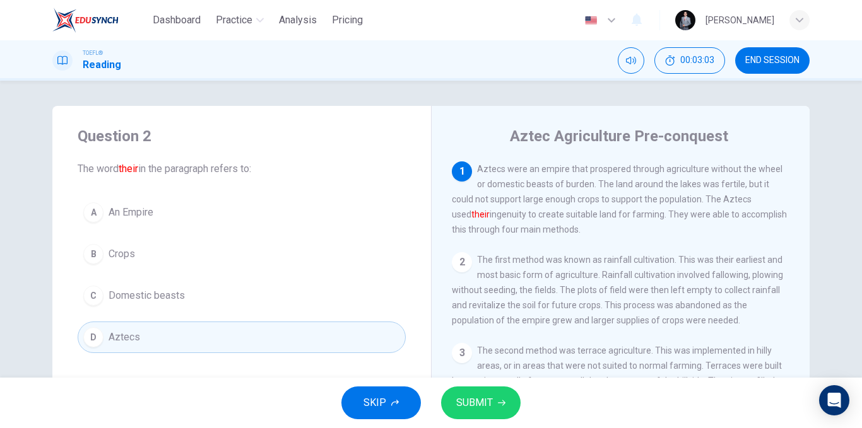
click at [485, 407] on span "SUBMIT" at bounding box center [474, 403] width 37 height 18
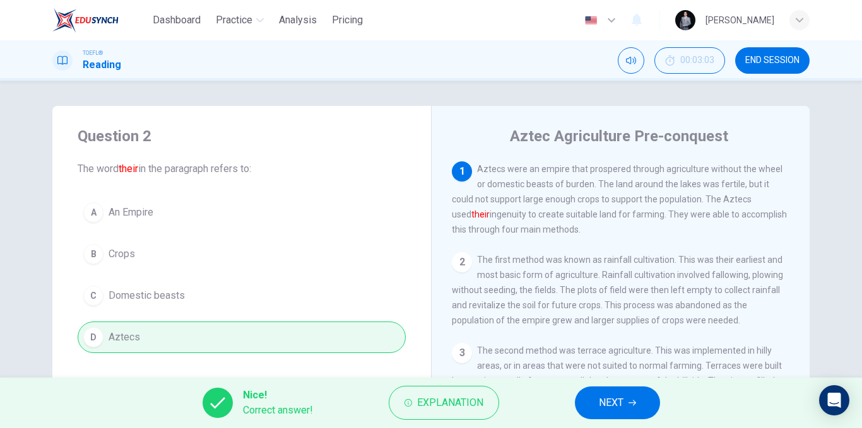
click at [636, 401] on icon "button" at bounding box center [632, 403] width 8 height 8
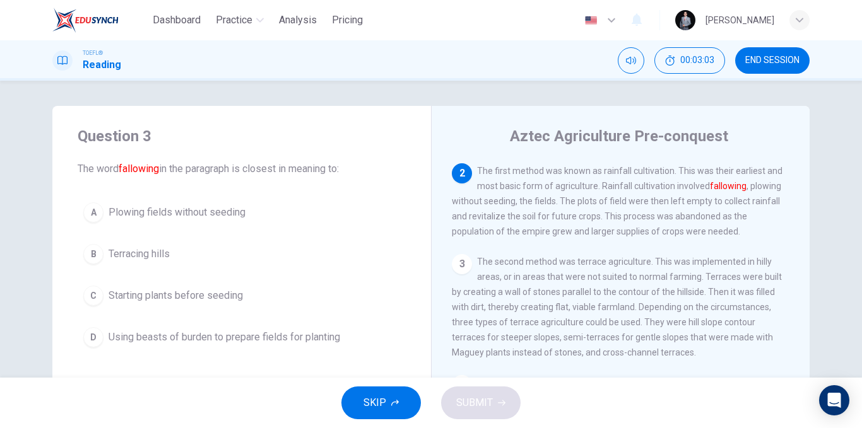
scroll to position [94, 0]
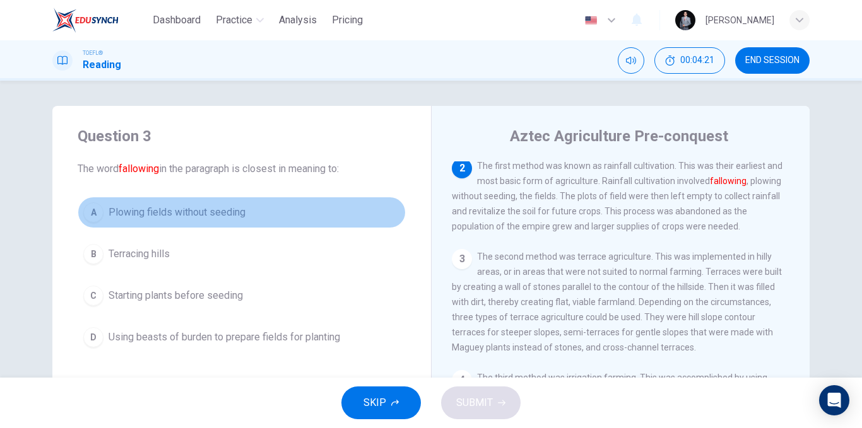
click at [230, 214] on span "Plowing fields without seeding" at bounding box center [176, 212] width 137 height 15
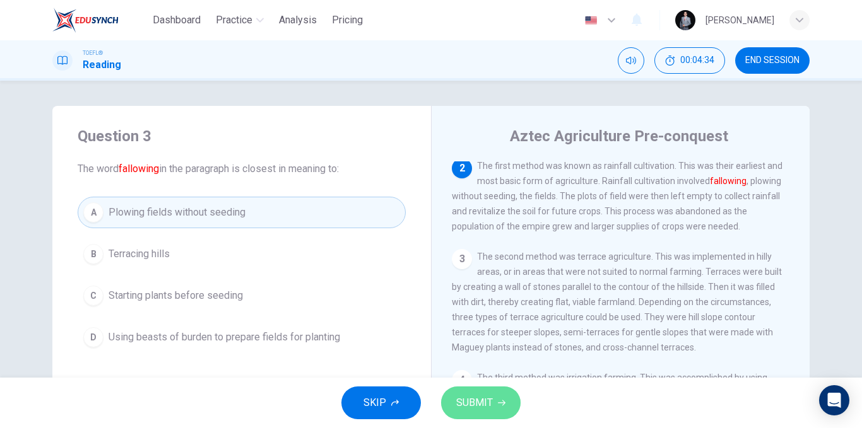
click at [492, 409] on button "SUBMIT" at bounding box center [480, 403] width 79 height 33
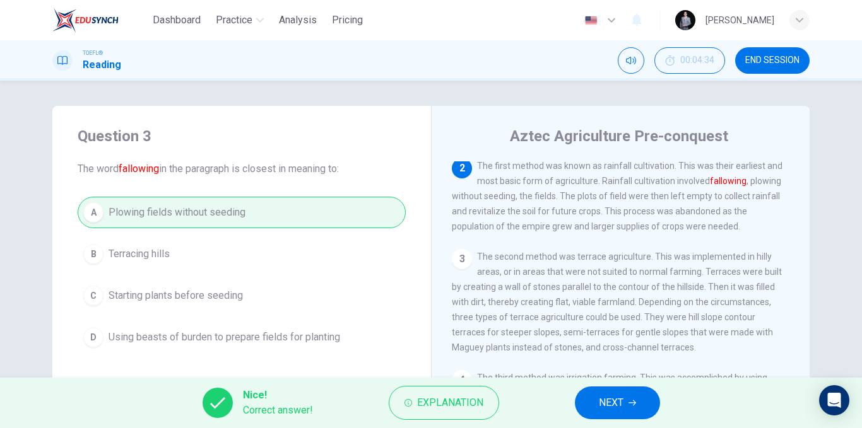
click at [620, 402] on span "NEXT" at bounding box center [611, 403] width 25 height 18
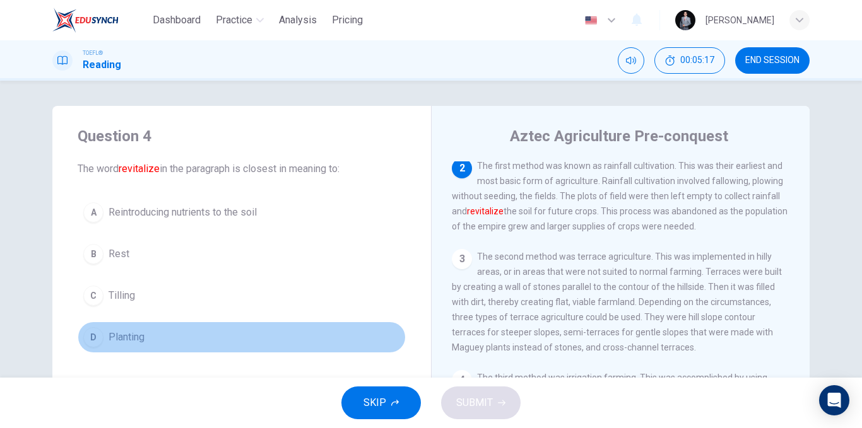
click at [155, 339] on button "D Planting" at bounding box center [242, 338] width 328 height 32
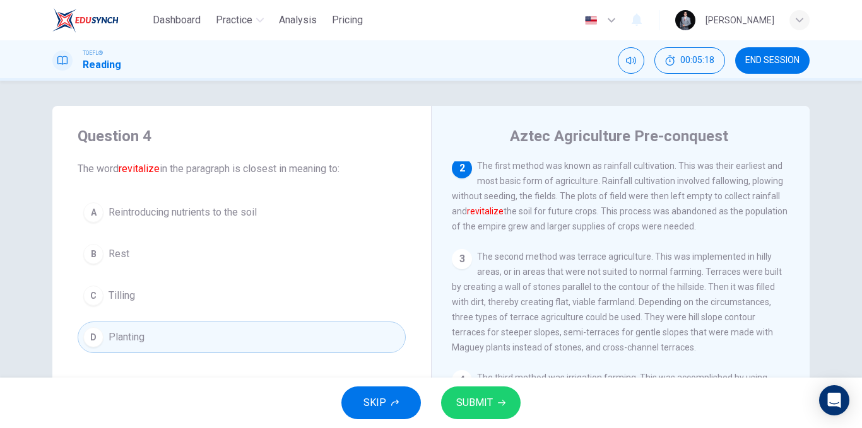
click at [478, 401] on span "SUBMIT" at bounding box center [474, 403] width 37 height 18
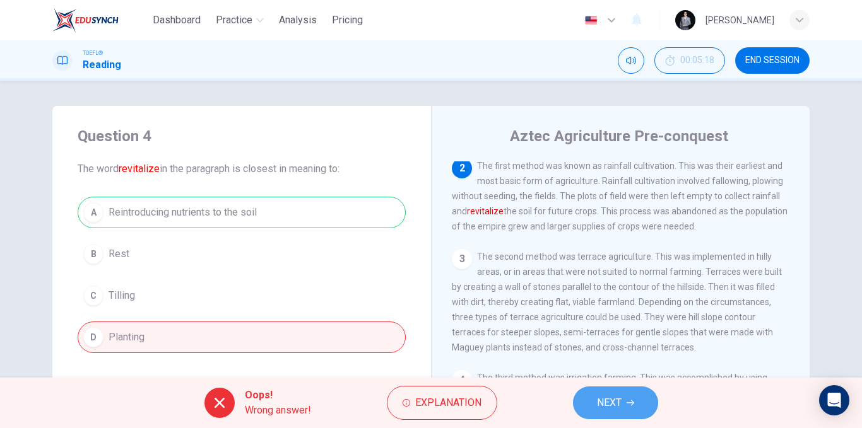
click at [615, 399] on span "NEXT" at bounding box center [609, 403] width 25 height 18
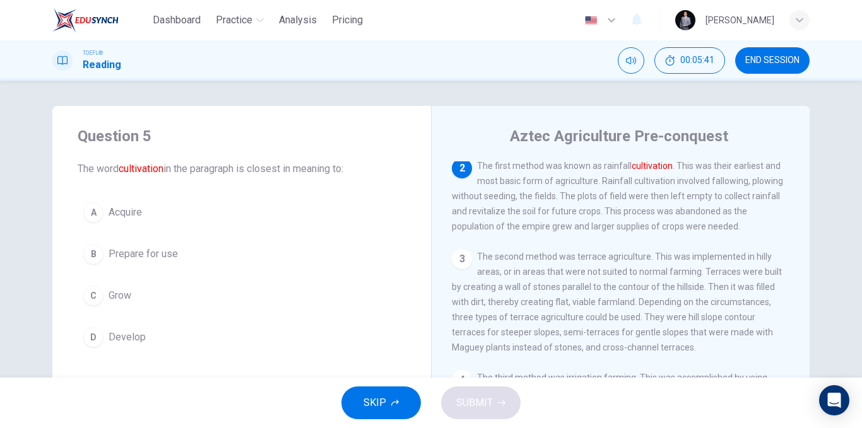
click at [158, 256] on span "Prepare for use" at bounding box center [142, 254] width 69 height 15
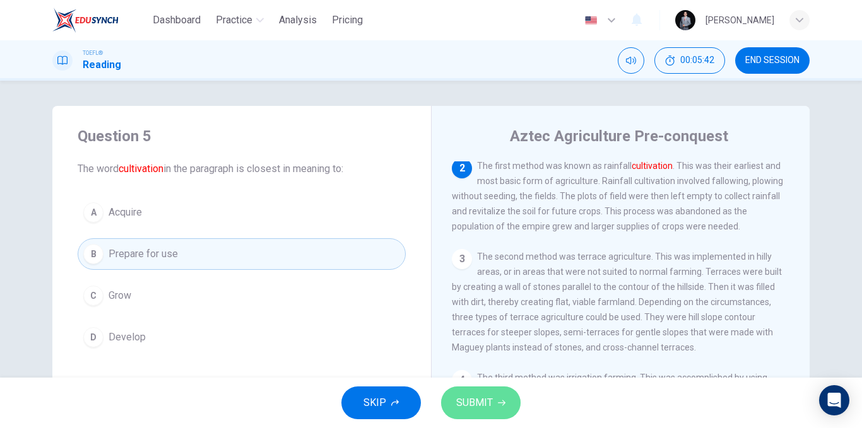
click at [485, 411] on span "SUBMIT" at bounding box center [474, 403] width 37 height 18
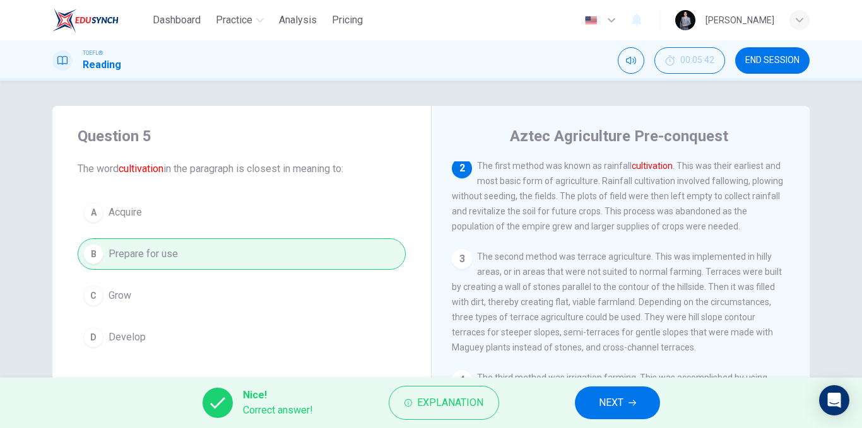
click at [613, 403] on span "NEXT" at bounding box center [611, 403] width 25 height 18
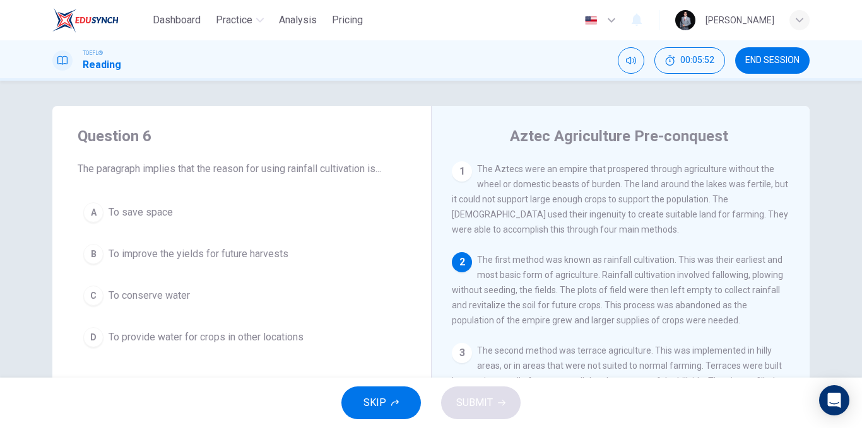
scroll to position [63, 0]
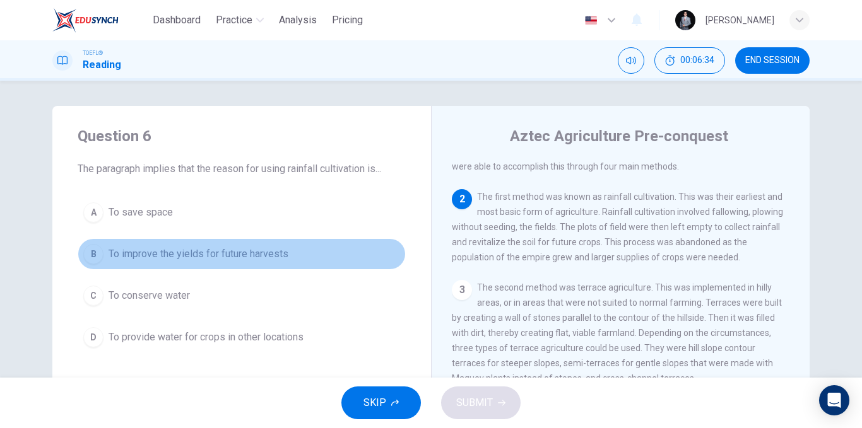
click at [230, 257] on span "To improve the yields for future harvests" at bounding box center [198, 254] width 180 height 15
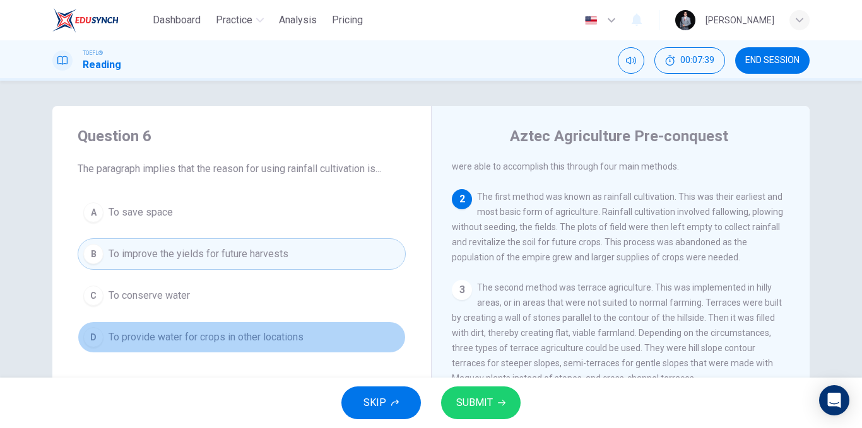
click at [289, 336] on span "To provide water for crops in other locations" at bounding box center [205, 337] width 195 height 15
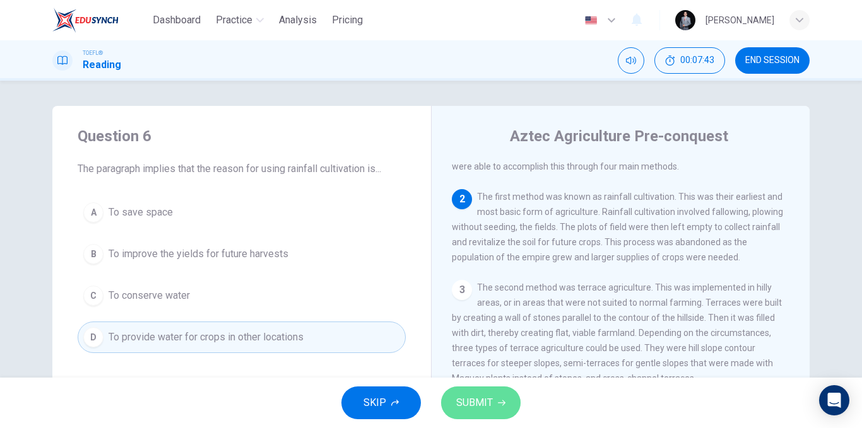
click at [479, 401] on span "SUBMIT" at bounding box center [474, 403] width 37 height 18
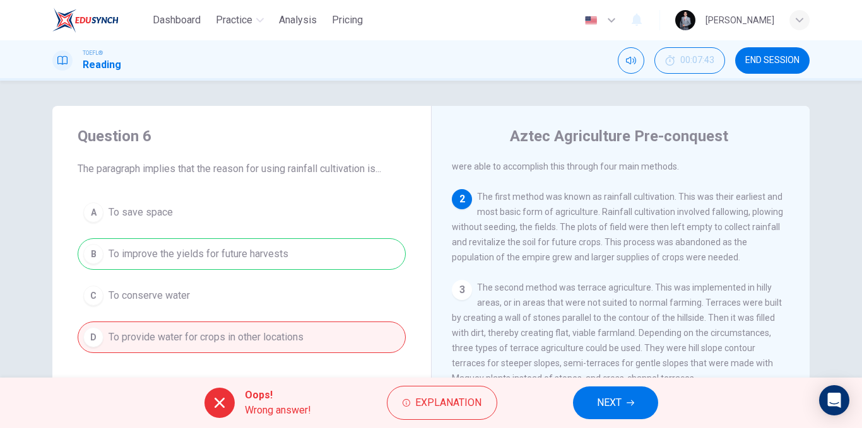
click at [597, 397] on span "NEXT" at bounding box center [609, 403] width 25 height 18
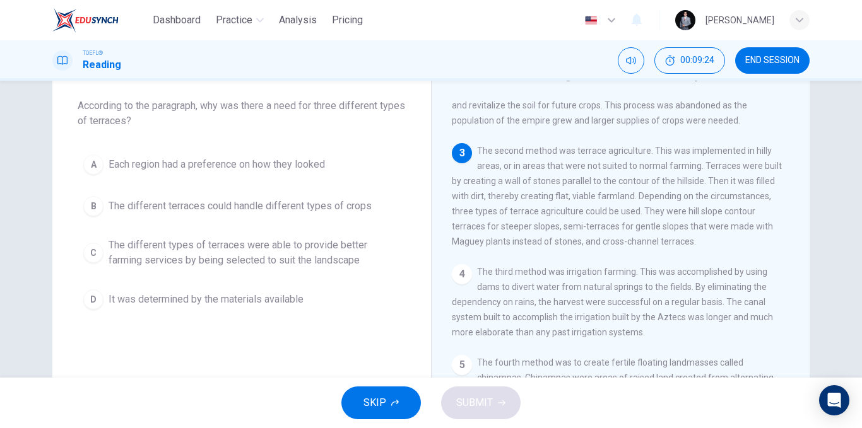
click at [349, 217] on button "B The different terraces could handle different types of crops" at bounding box center [242, 206] width 328 height 32
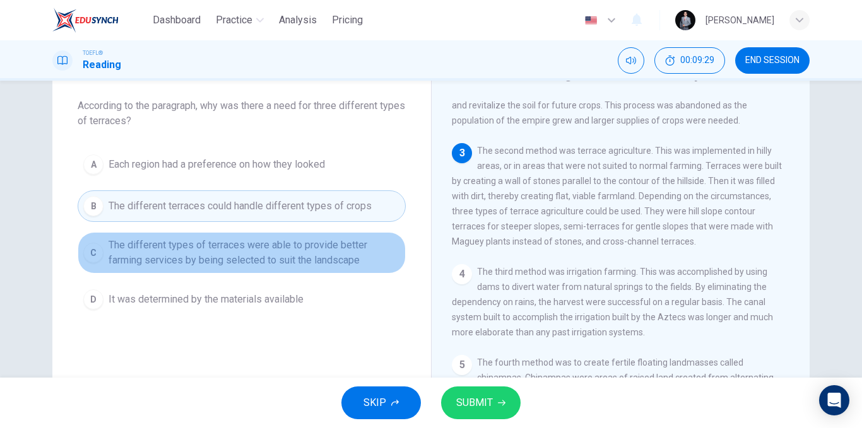
click at [249, 255] on span "The different types of terraces were able to provide better farming services by…" at bounding box center [253, 253] width 291 height 30
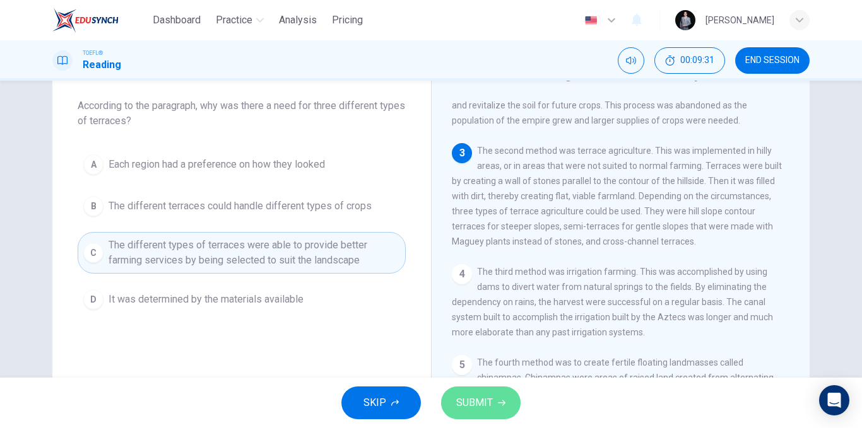
click at [477, 396] on span "SUBMIT" at bounding box center [474, 403] width 37 height 18
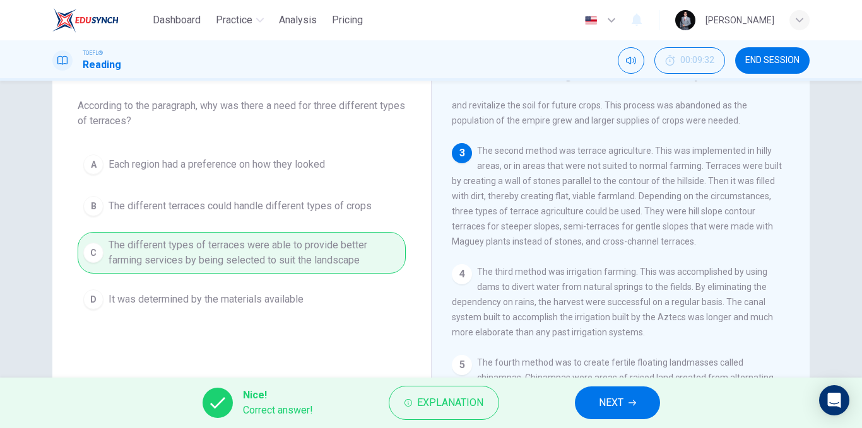
click at [590, 399] on button "NEXT" at bounding box center [617, 403] width 85 height 33
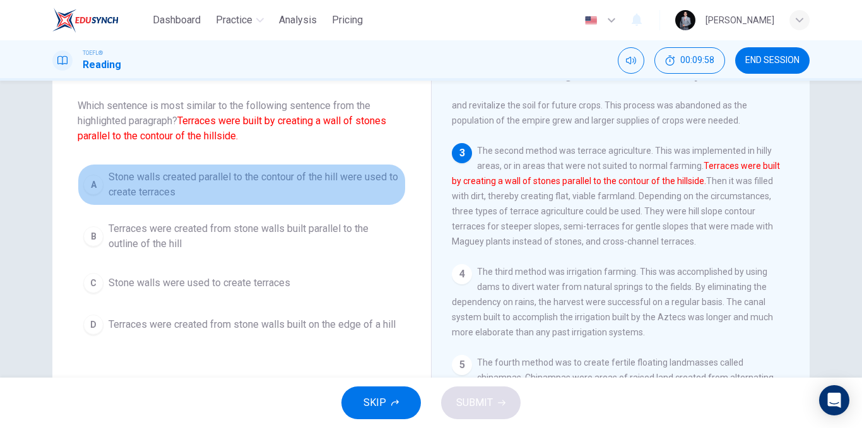
click at [355, 189] on span "Stone walls created parallel to the contour of the hill were used to create ter…" at bounding box center [253, 185] width 291 height 30
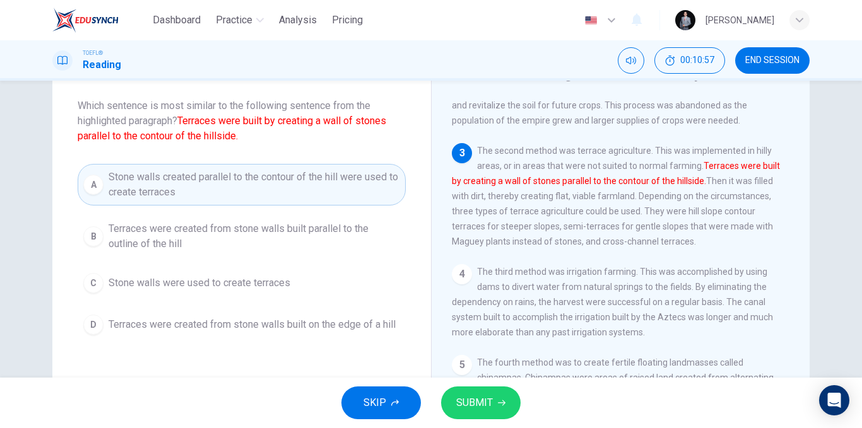
click at [464, 397] on span "SUBMIT" at bounding box center [474, 403] width 37 height 18
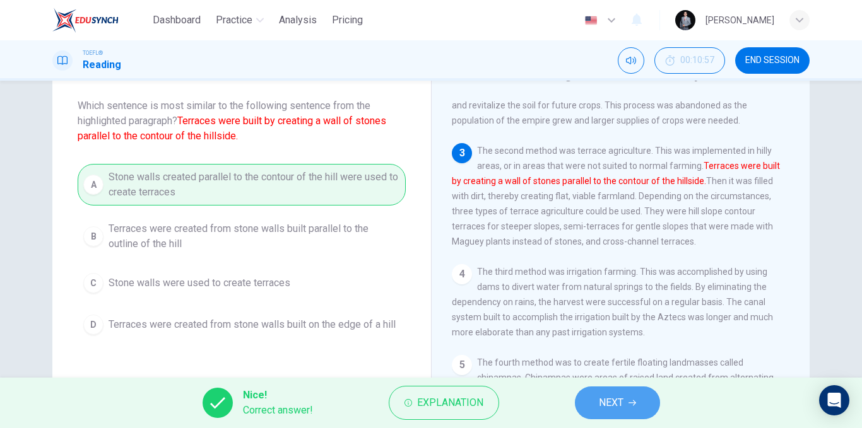
click at [612, 402] on span "NEXT" at bounding box center [611, 403] width 25 height 18
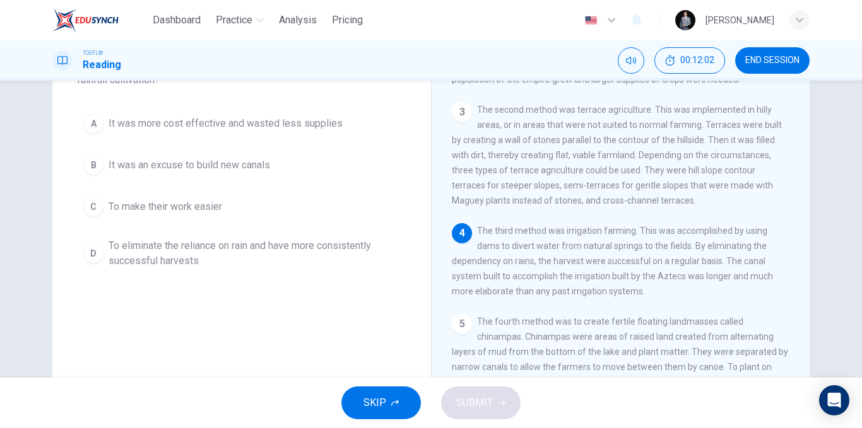
scroll to position [126, 0]
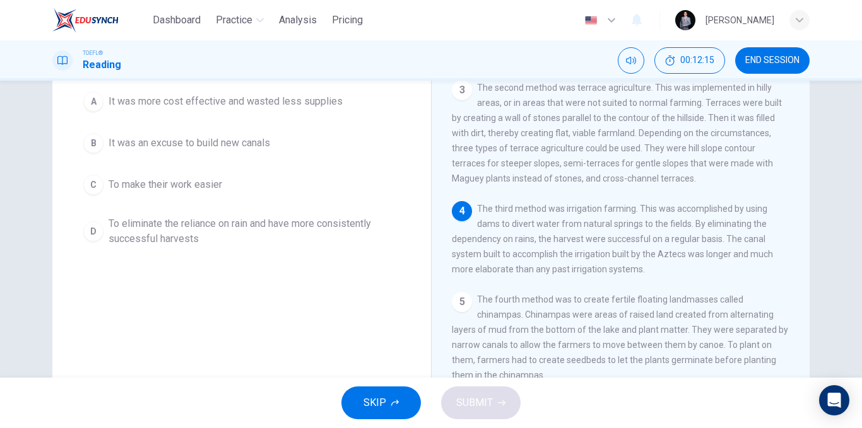
click at [230, 243] on span "To eliminate the reliance on rain and have more consistently successful harvests" at bounding box center [253, 231] width 291 height 30
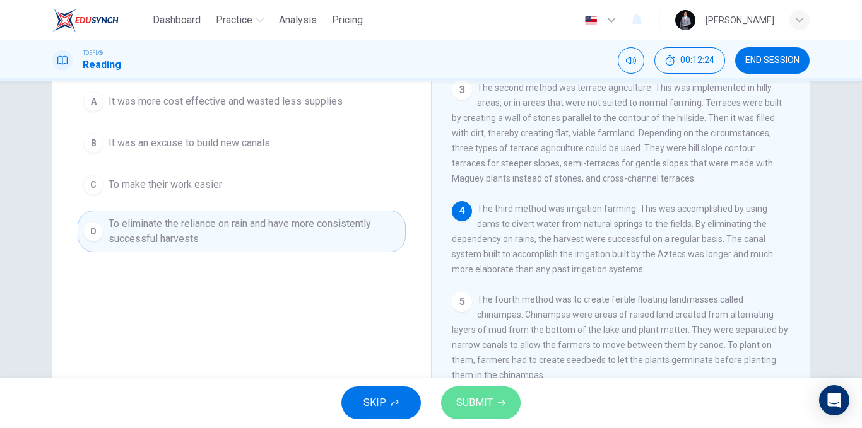
click at [499, 399] on icon "button" at bounding box center [502, 403] width 8 height 8
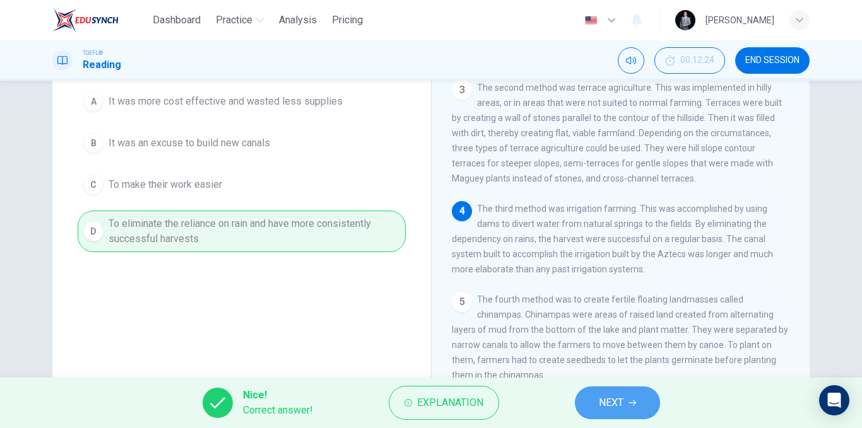
click at [623, 402] on span "NEXT" at bounding box center [611, 403] width 25 height 18
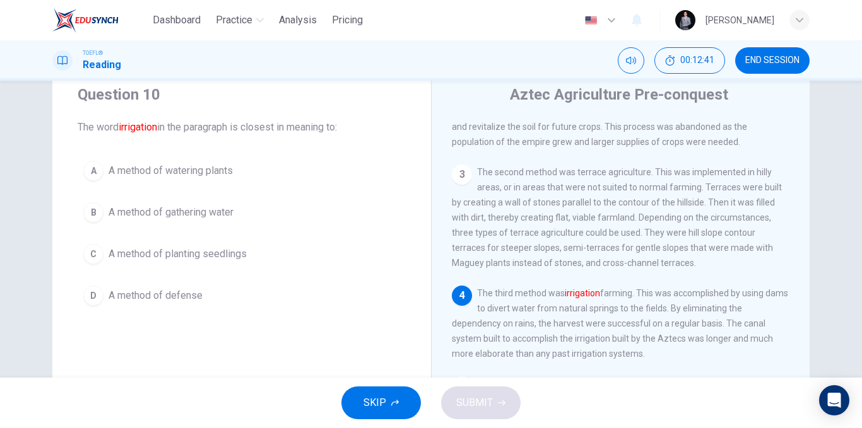
scroll to position [63, 0]
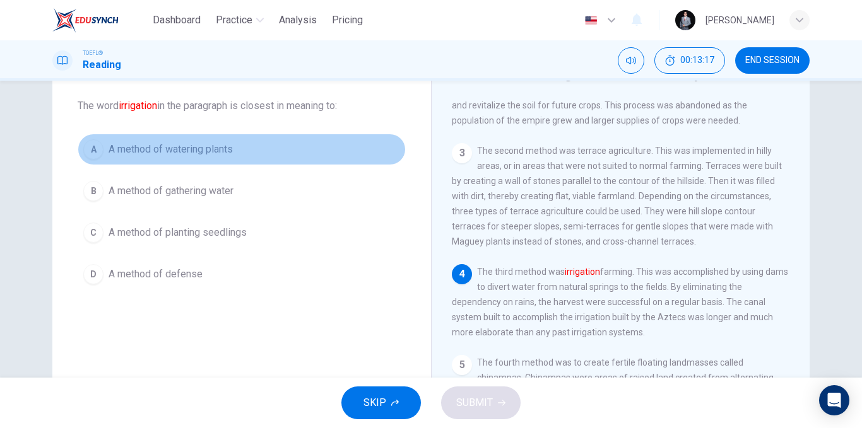
click at [235, 155] on button "A A method of watering plants" at bounding box center [242, 150] width 328 height 32
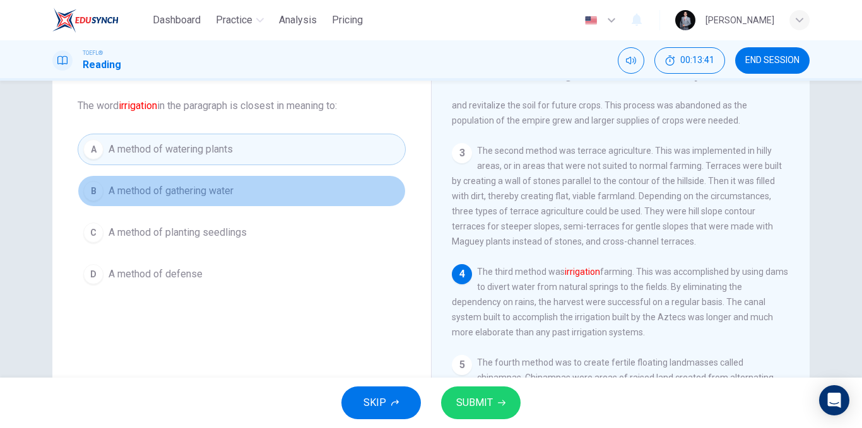
click at [222, 194] on span "A method of gathering water" at bounding box center [170, 191] width 125 height 15
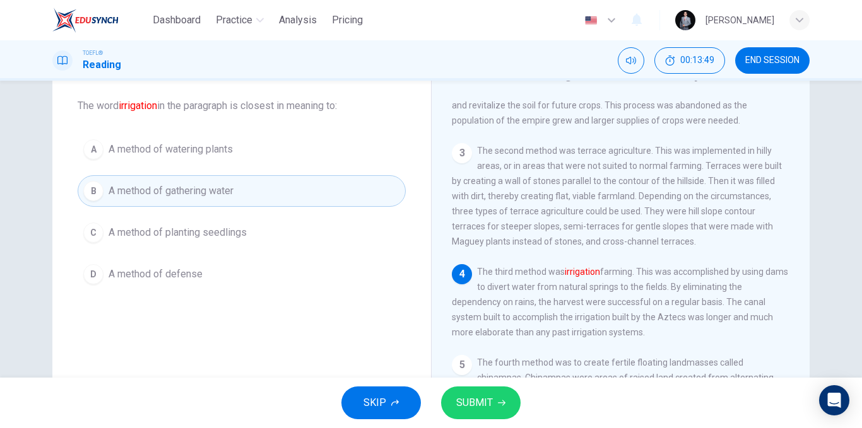
click at [237, 156] on button "A A method of watering plants" at bounding box center [242, 150] width 328 height 32
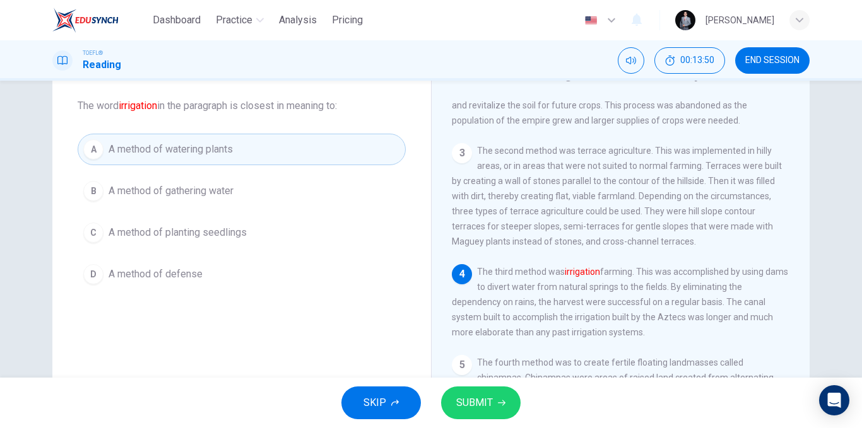
click at [469, 399] on span "SUBMIT" at bounding box center [474, 403] width 37 height 18
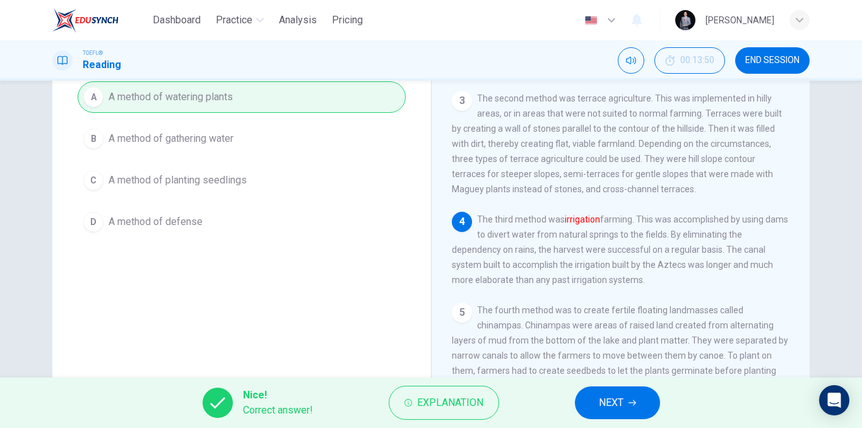
scroll to position [126, 0]
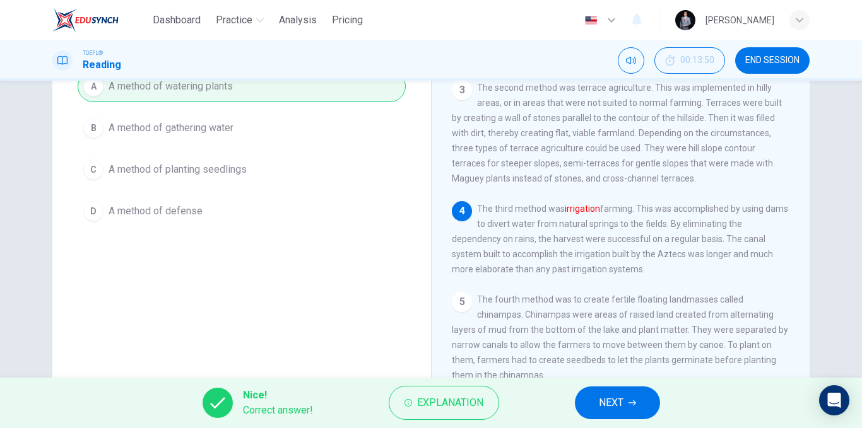
click at [613, 418] on button "NEXT" at bounding box center [617, 403] width 85 height 33
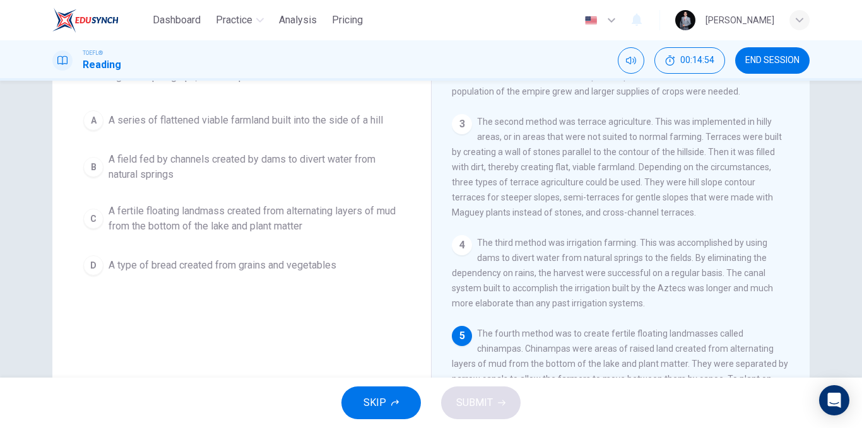
scroll to position [63, 0]
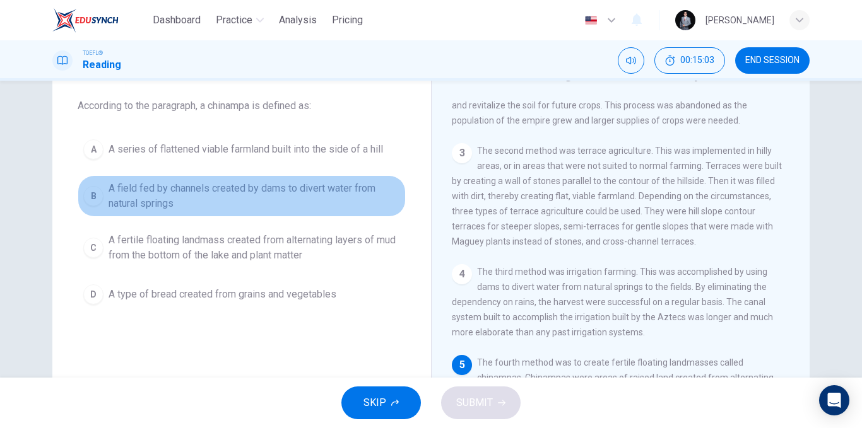
click at [239, 191] on span "A field fed by channels created by dams to divert water from natural springs" at bounding box center [253, 196] width 291 height 30
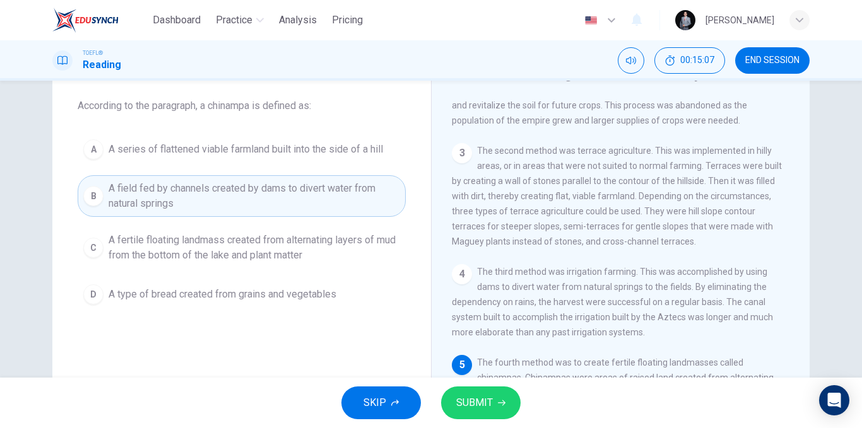
scroll to position [126, 0]
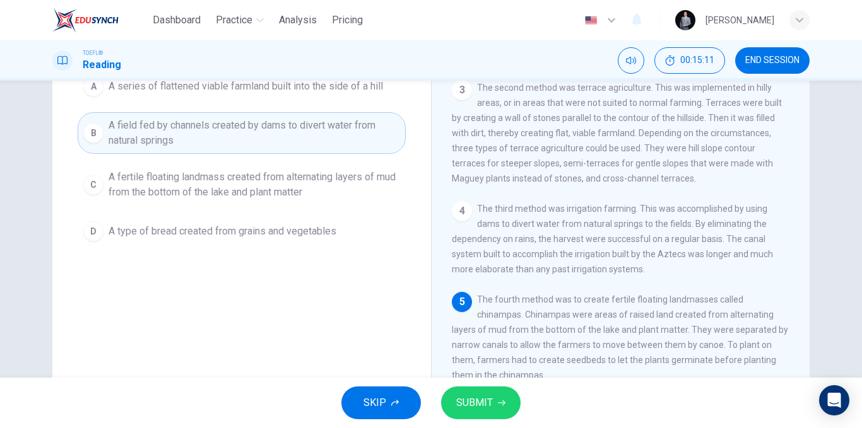
click at [149, 186] on span "A fertile floating landmass created from alternating layers of mud from the bot…" at bounding box center [253, 185] width 291 height 30
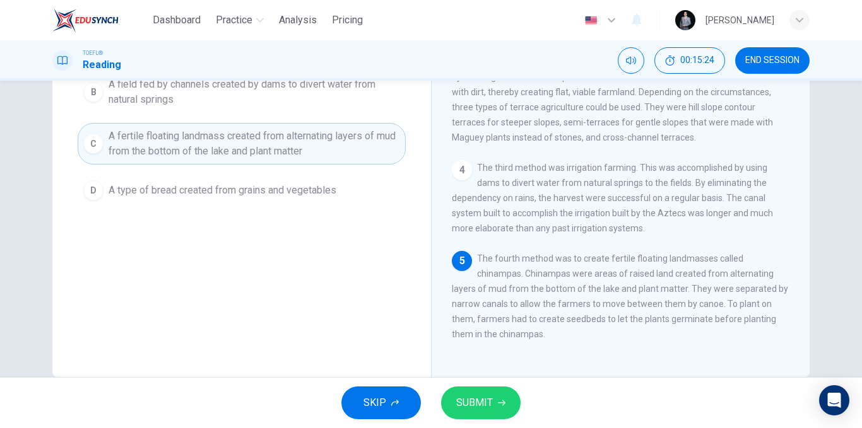
scroll to position [189, 0]
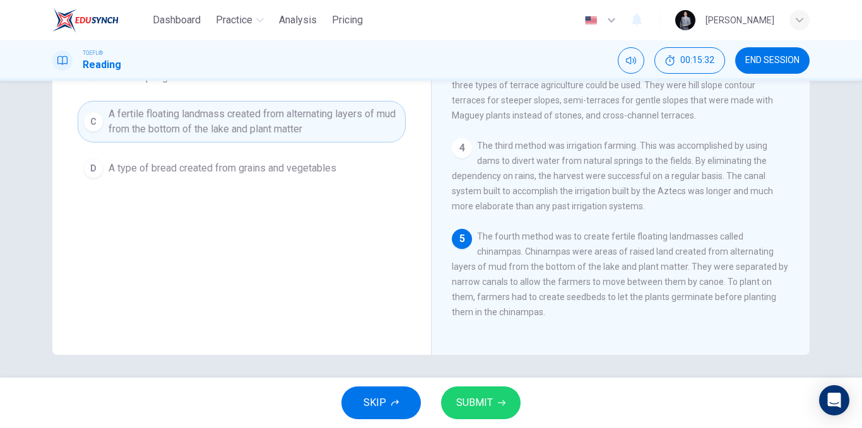
click at [480, 396] on span "SUBMIT" at bounding box center [474, 403] width 37 height 18
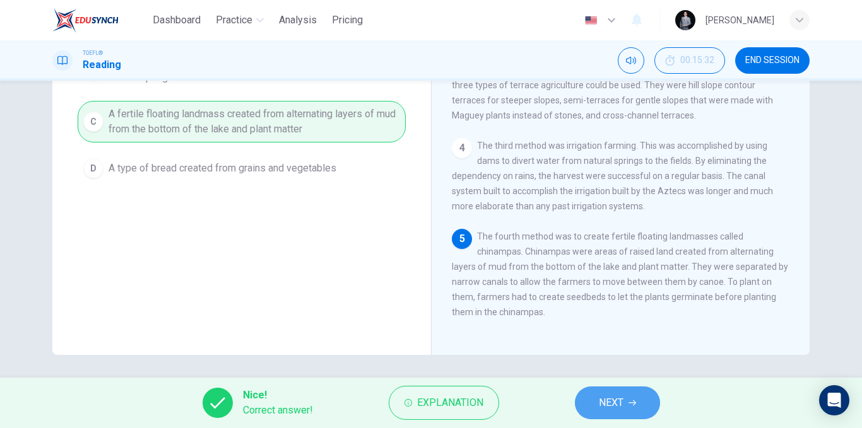
click at [624, 390] on button "NEXT" at bounding box center [617, 403] width 85 height 33
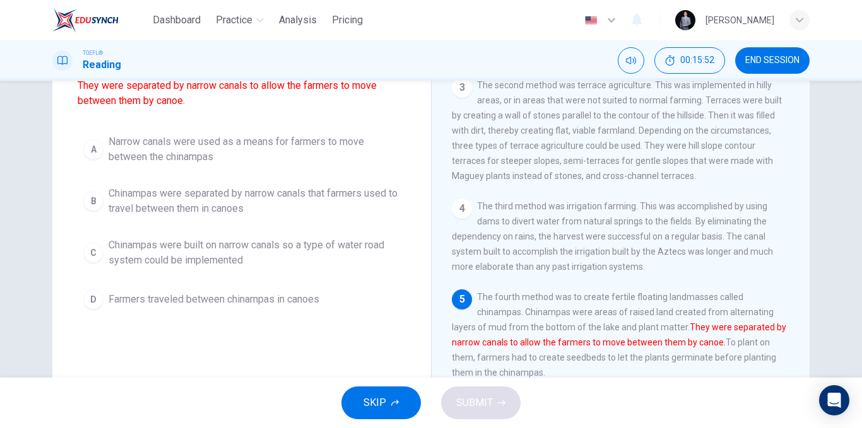
scroll to position [66, 0]
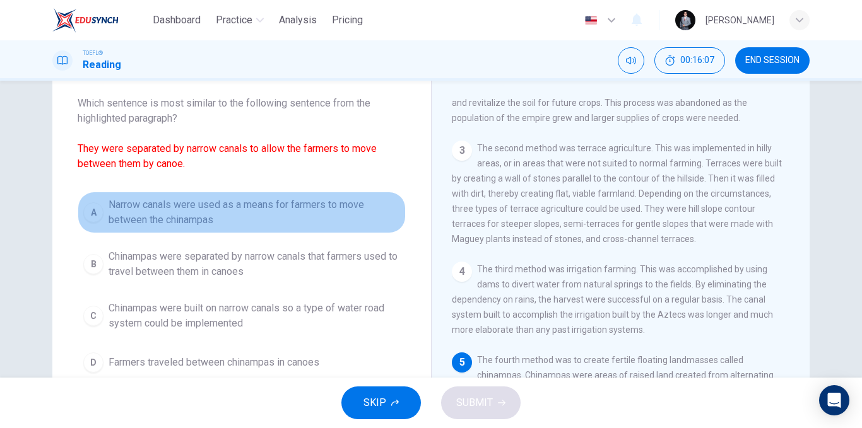
click at [288, 216] on span "Narrow canals were used as a means for farmers to move between the chinampas" at bounding box center [253, 212] width 291 height 30
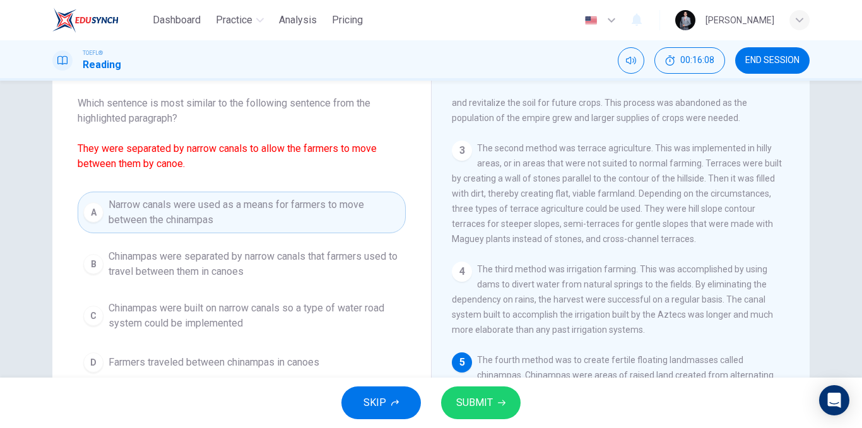
scroll to position [129, 0]
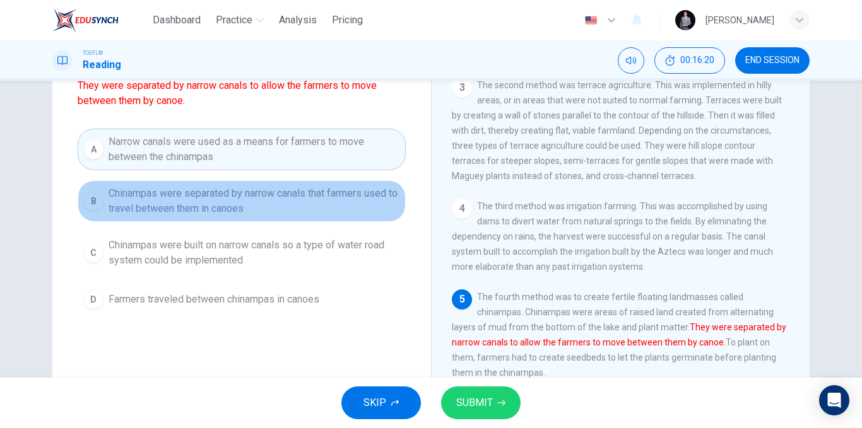
click at [260, 206] on span "Chinampas were separated by narrow canals that farmers used to travel between t…" at bounding box center [253, 201] width 291 height 30
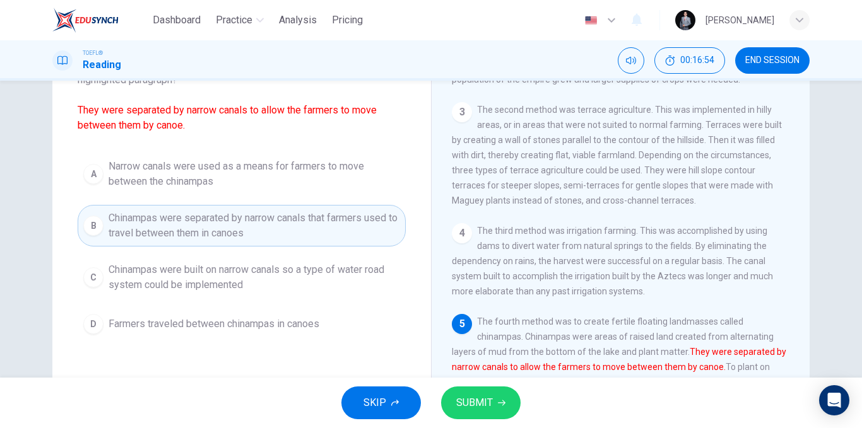
scroll to position [66, 0]
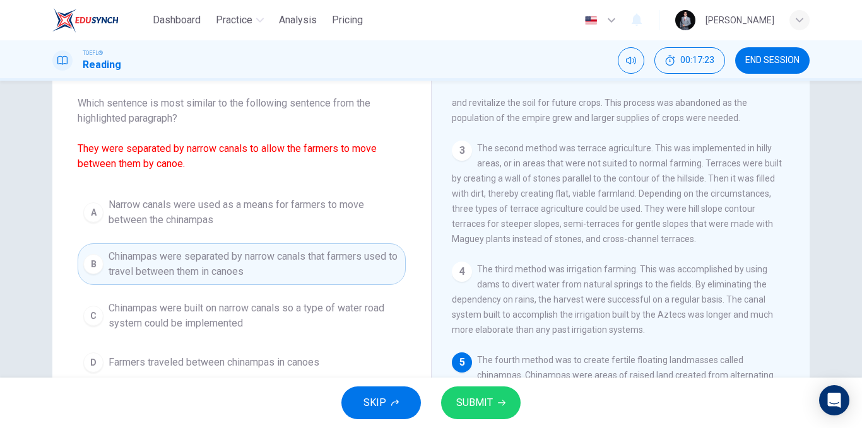
click at [485, 395] on span "SUBMIT" at bounding box center [474, 403] width 37 height 18
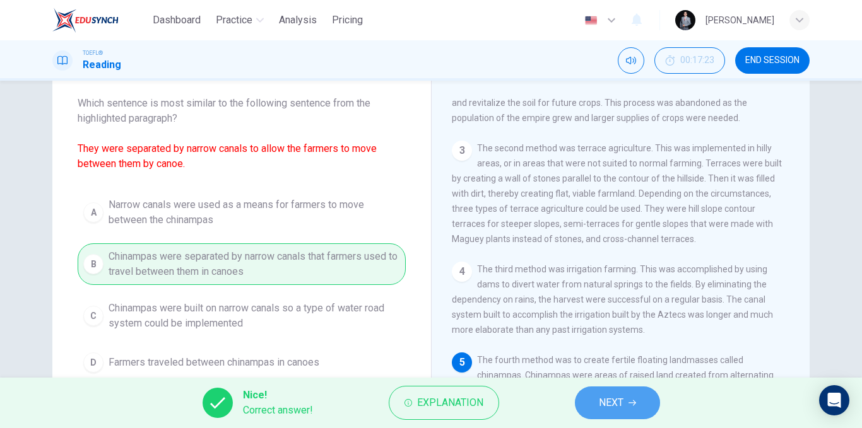
click at [619, 400] on span "NEXT" at bounding box center [611, 403] width 25 height 18
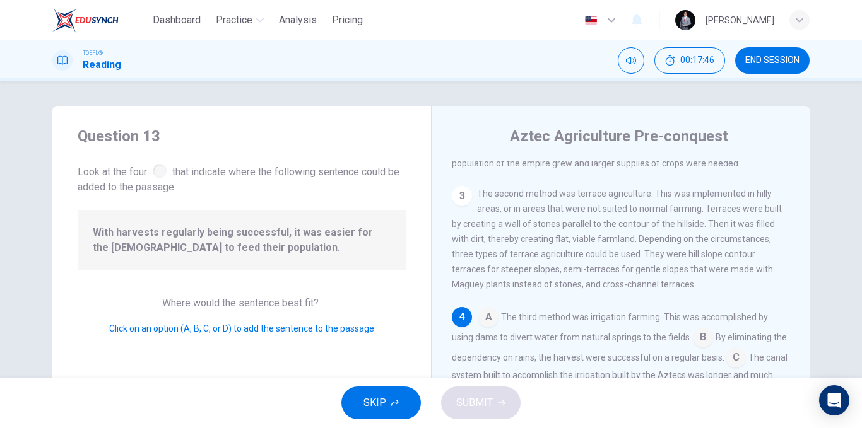
scroll to position [63, 0]
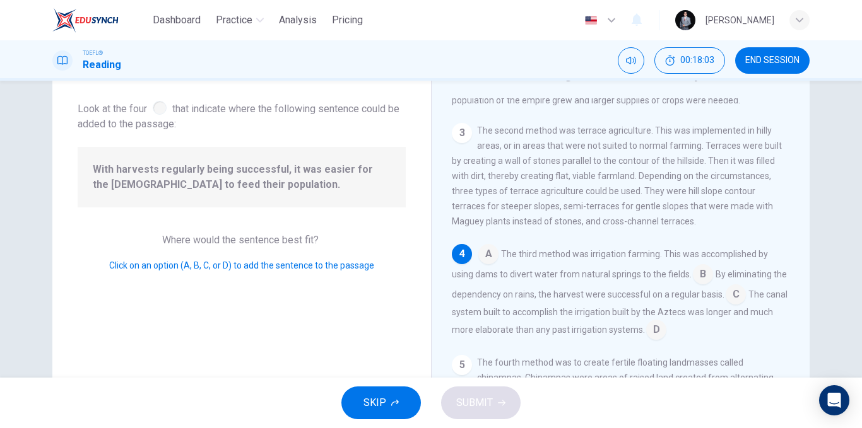
click at [696, 271] on input at bounding box center [703, 276] width 20 height 20
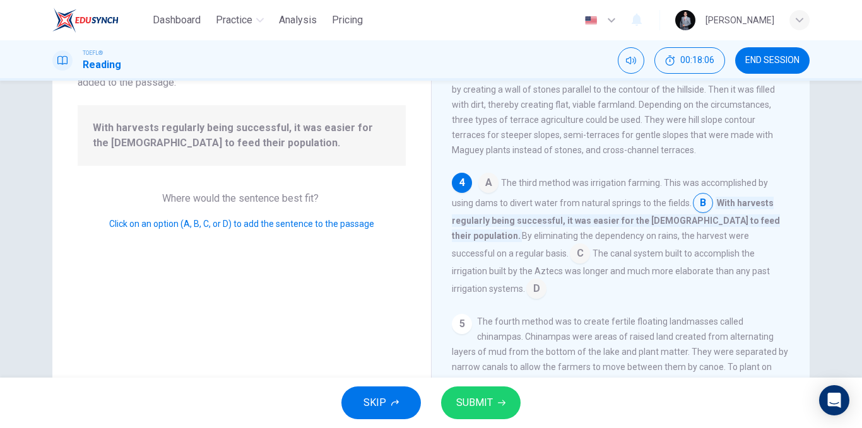
scroll to position [126, 0]
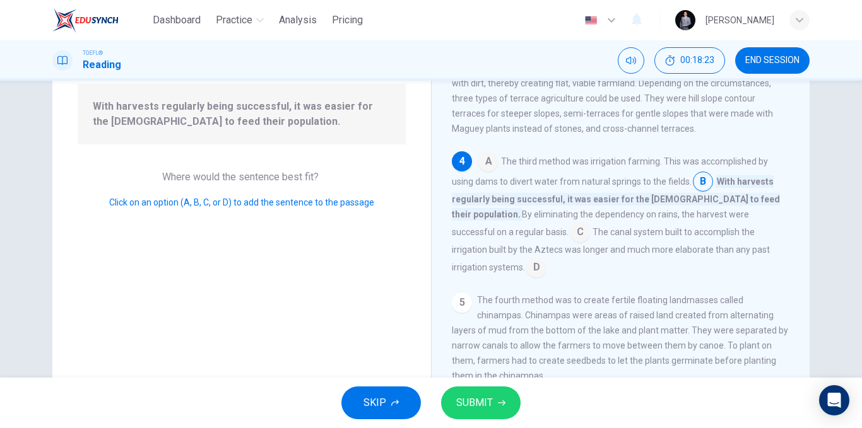
click at [486, 394] on span "SUBMIT" at bounding box center [474, 403] width 37 height 18
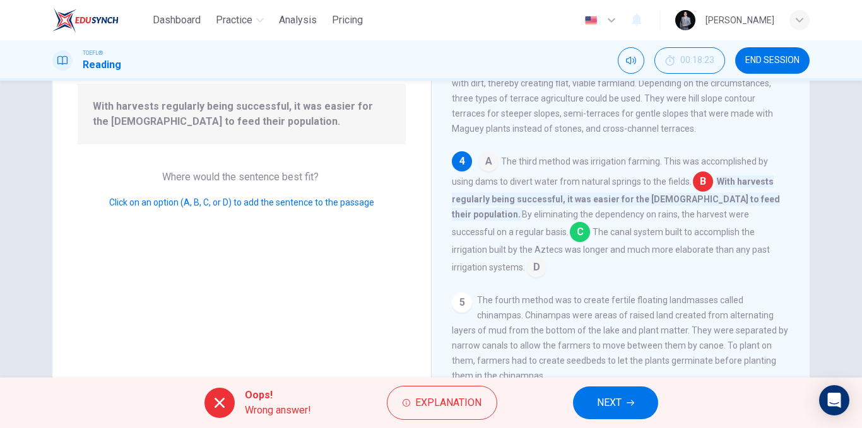
click at [570, 243] on input at bounding box center [580, 233] width 20 height 20
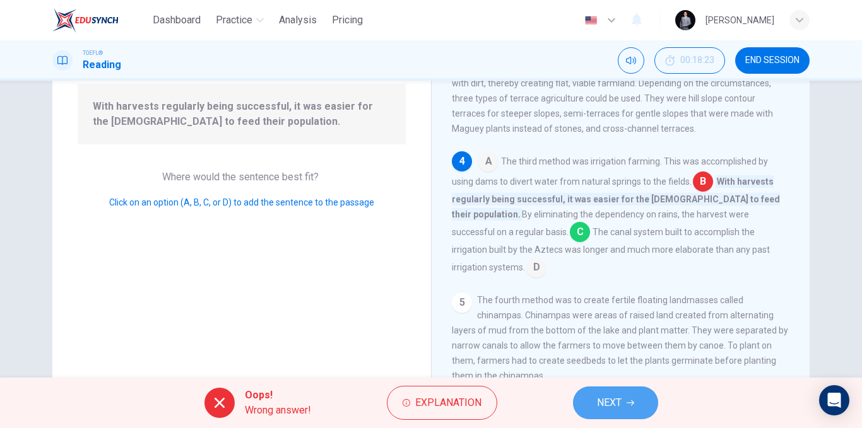
click at [622, 400] on button "NEXT" at bounding box center [615, 403] width 85 height 33
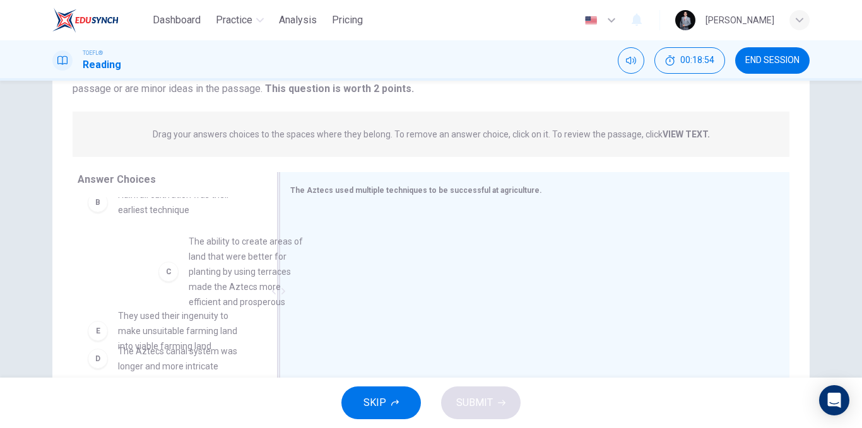
drag, startPoint x: 176, startPoint y: 307, endPoint x: 360, endPoint y: 262, distance: 189.5
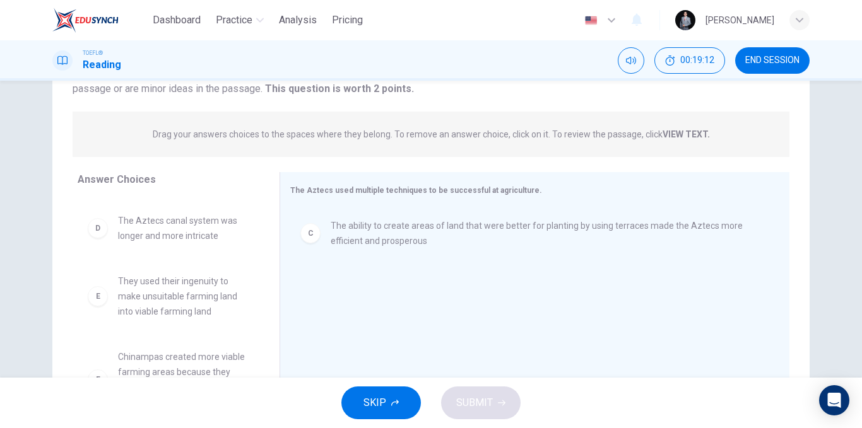
scroll to position [189, 0]
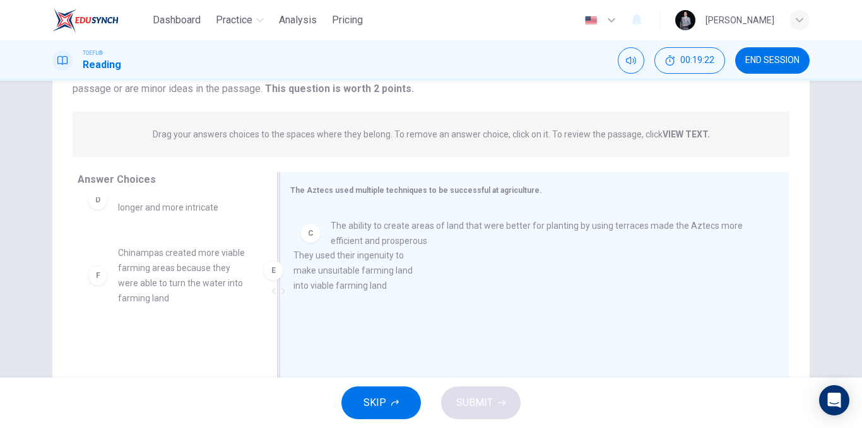
drag, startPoint x: 190, startPoint y: 280, endPoint x: 344, endPoint y: 283, distance: 154.6
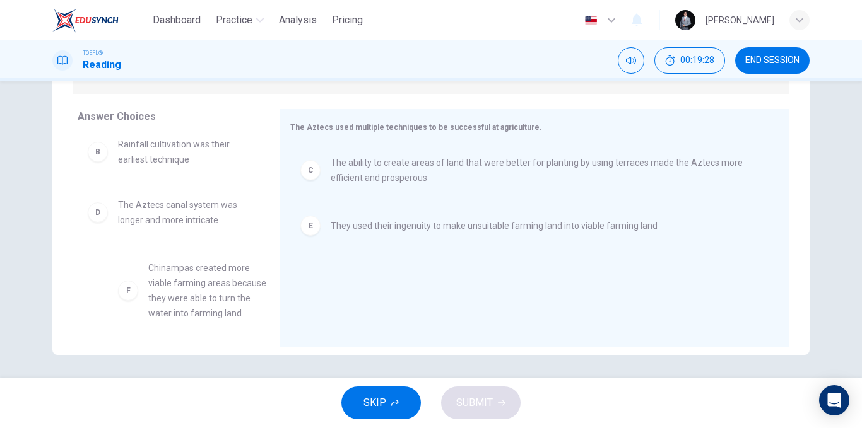
drag, startPoint x: 159, startPoint y: 305, endPoint x: 196, endPoint y: 308, distance: 37.3
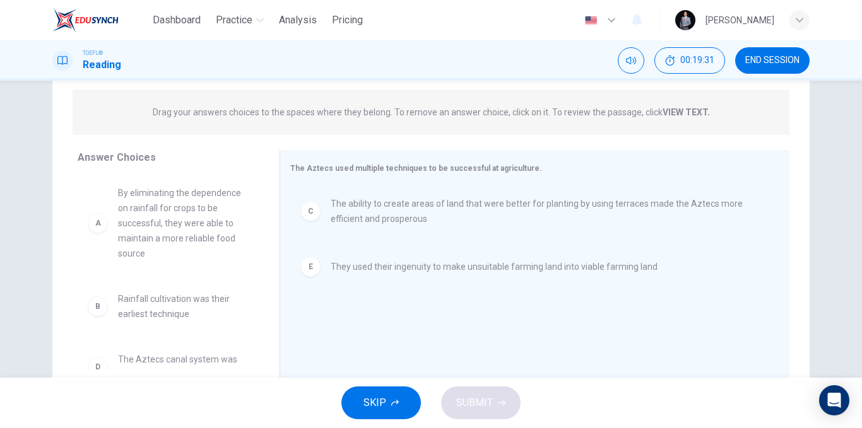
scroll to position [126, 0]
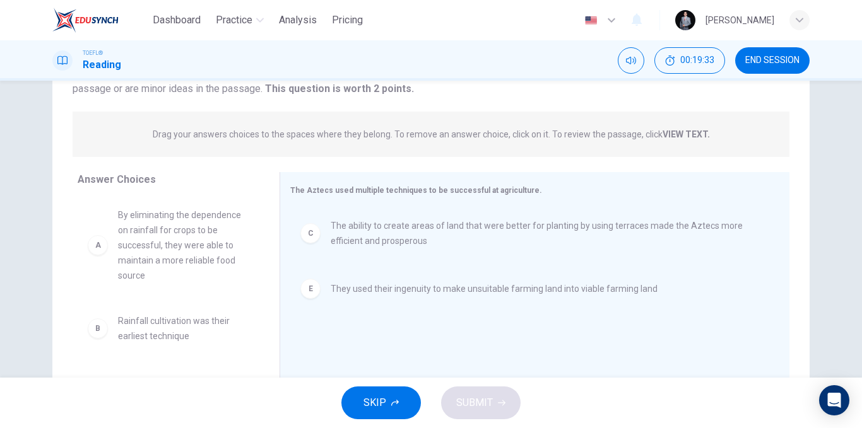
click at [160, 264] on span "By eliminating the dependence on rainfall for crops to be successful, they were…" at bounding box center [183, 246] width 131 height 76
drag, startPoint x: 173, startPoint y: 335, endPoint x: 384, endPoint y: 317, distance: 211.4
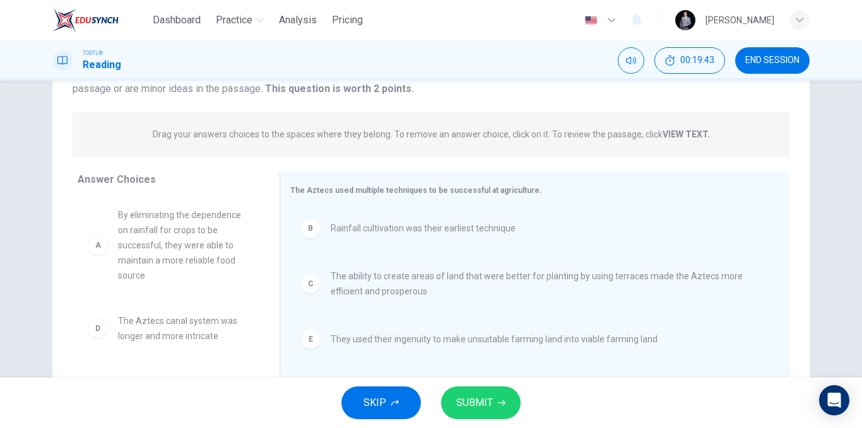
click at [493, 407] on button "SUBMIT" at bounding box center [480, 403] width 79 height 33
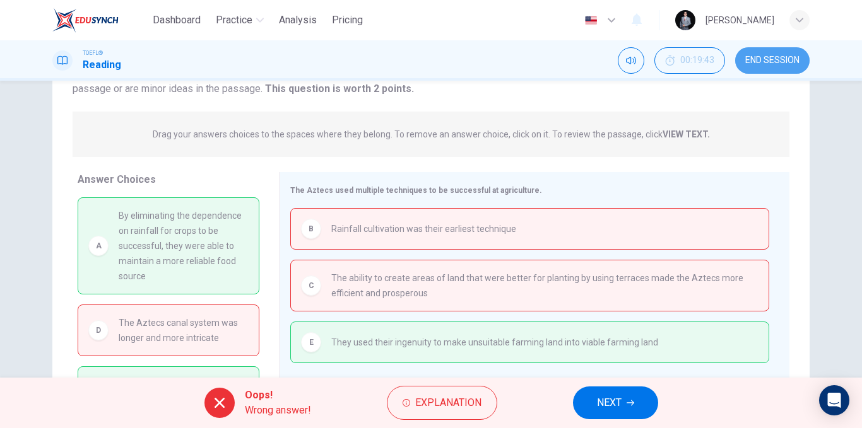
click at [778, 61] on span "END SESSION" at bounding box center [772, 61] width 54 height 10
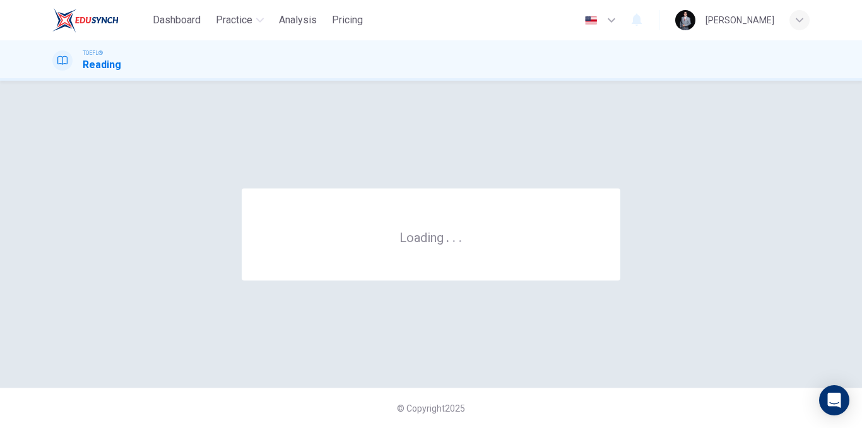
scroll to position [0, 0]
